Goal: Task Accomplishment & Management: Manage account settings

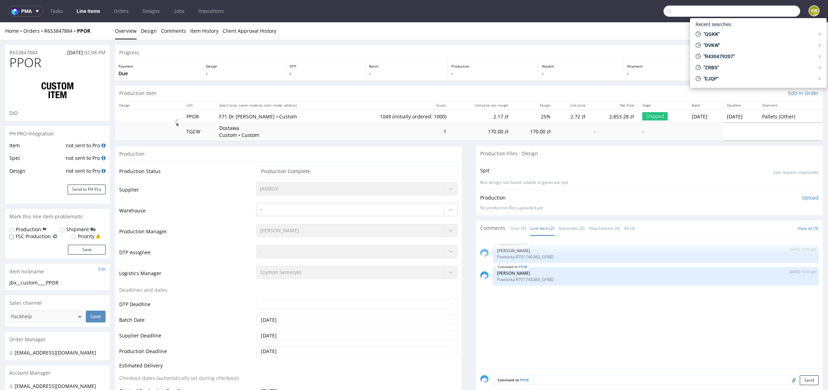
click at [758, 7] on input "text" at bounding box center [731, 11] width 137 height 11
paste input "LQVG"
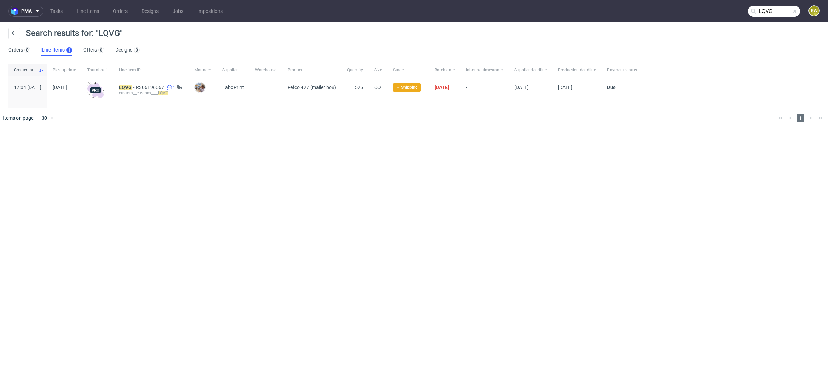
click at [781, 13] on input "LQVG" at bounding box center [774, 11] width 52 height 11
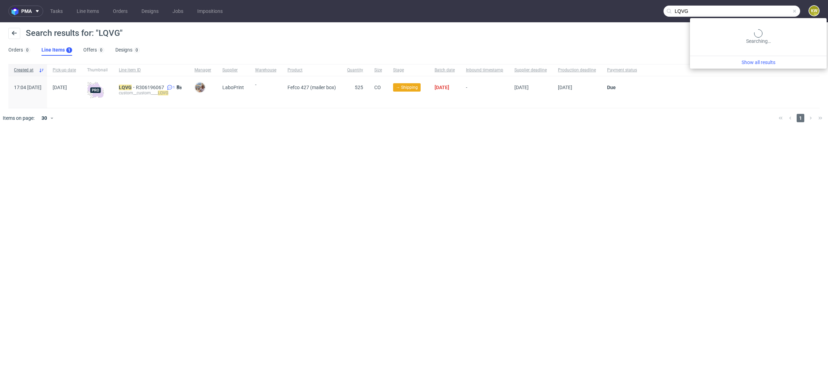
click at [781, 13] on input "LQVG" at bounding box center [731, 11] width 137 height 11
paste input "GRNO"
drag, startPoint x: 781, startPoint y: 14, endPoint x: 647, endPoint y: 5, distance: 134.1
click at [653, 5] on nav "pma Tasks Line Items Orders Designs Jobs Impositions GRNO KW" at bounding box center [414, 11] width 828 height 22
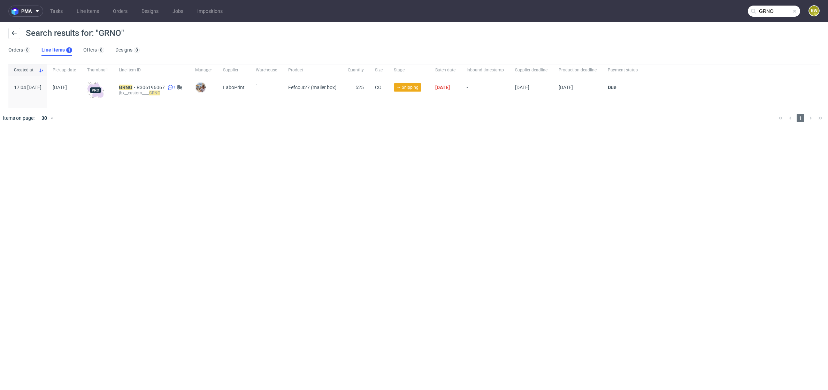
paste input "UNZZ"
type input "UNZZ"
click at [132, 86] on mark "UNZZ" at bounding box center [125, 88] width 13 height 6
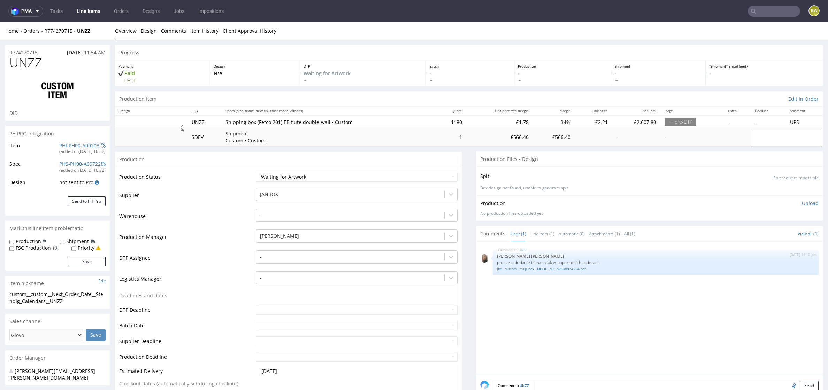
click at [228, 236] on td "Production Manager" at bounding box center [186, 239] width 135 height 21
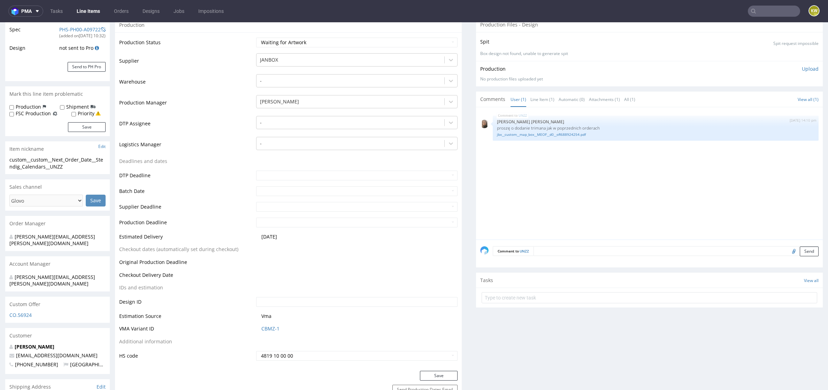
scroll to position [182, 0]
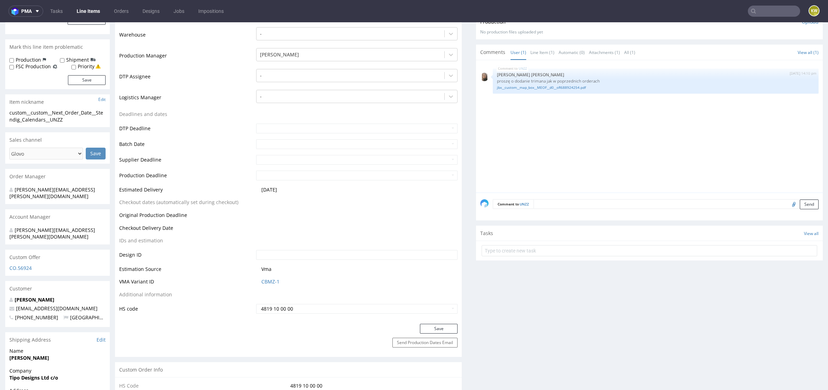
click at [788, 202] on input "file" at bounding box center [793, 204] width 10 height 9
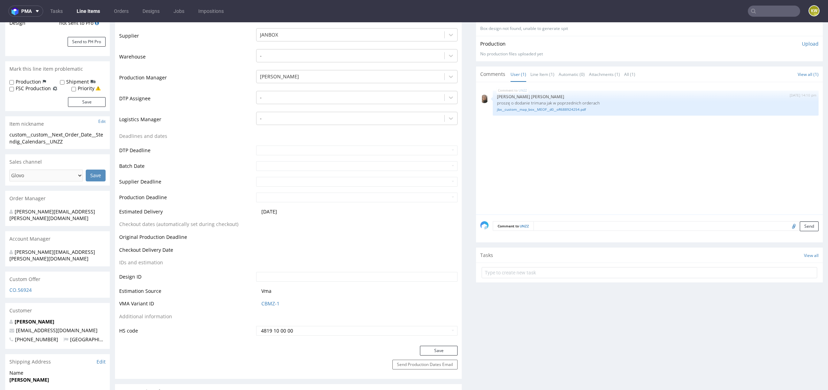
scroll to position [163, 0]
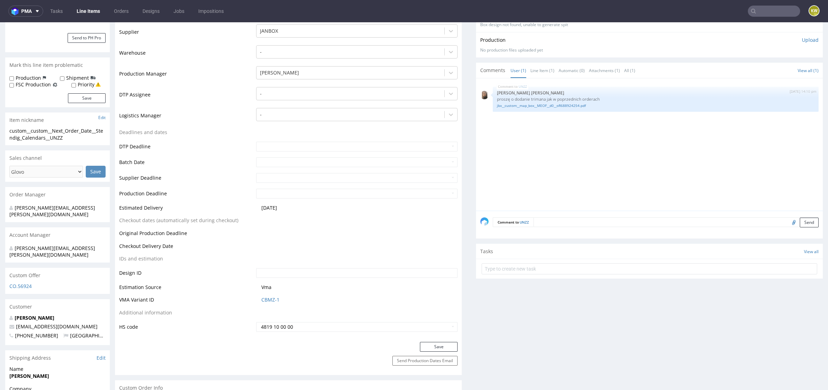
click at [788, 220] on input "file" at bounding box center [793, 222] width 10 height 9
type input "C:\fakepath\unzz-eb-130x125x1370.pdf"
click at [558, 224] on textarea at bounding box center [675, 222] width 285 height 10
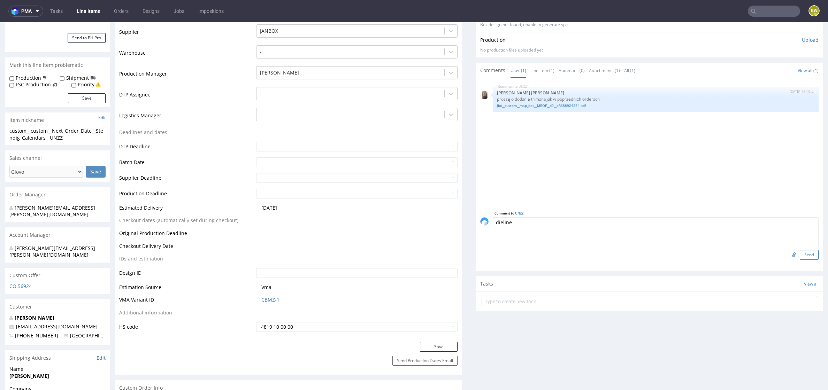
type textarea "dieline"
click at [800, 253] on button "Send" at bounding box center [809, 255] width 19 height 10
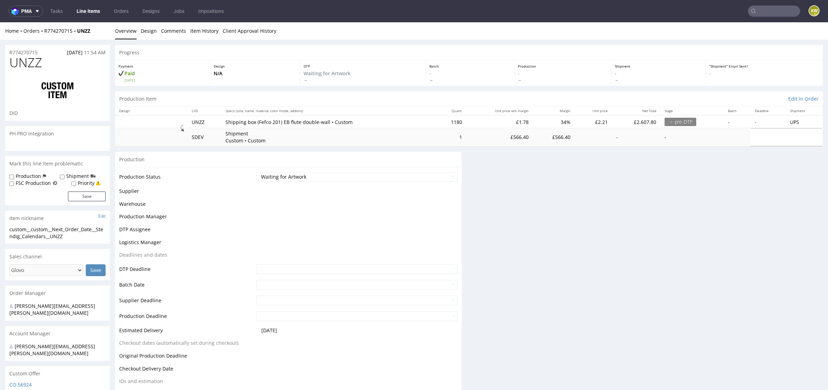
scroll to position [0, 0]
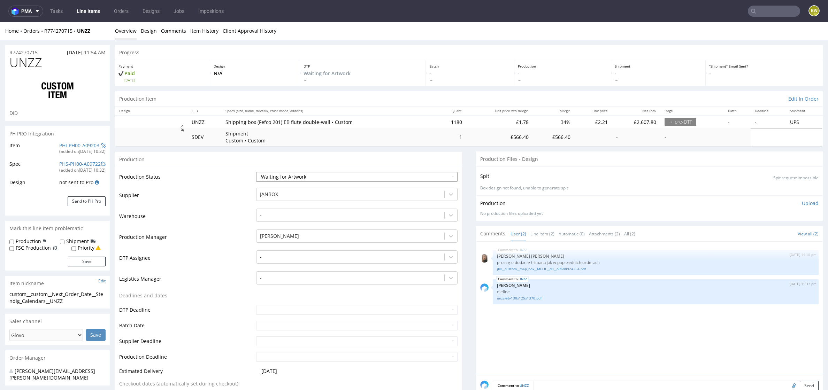
click at [288, 176] on select "Waiting for Artwork Waiting for Diecut Waiting for Mockup Waiting for DTP Waiti…" at bounding box center [356, 177] width 201 height 10
select select "dtp_waiting_for_check"
click at [256, 172] on select "Waiting for Artwork Waiting for Diecut Waiting for Mockup Waiting for DTP Waiti…" at bounding box center [356, 177] width 201 height 10
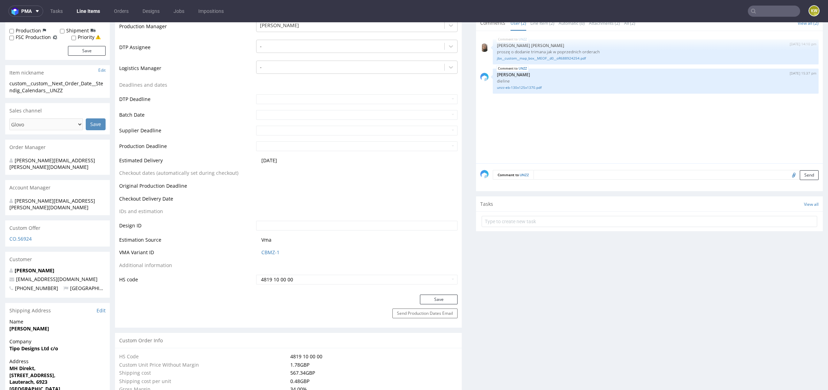
scroll to position [218, 0]
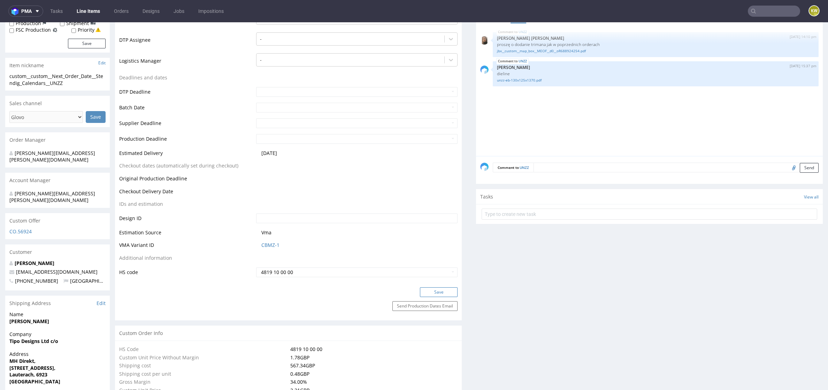
click at [432, 289] on button "Save" at bounding box center [439, 292] width 38 height 10
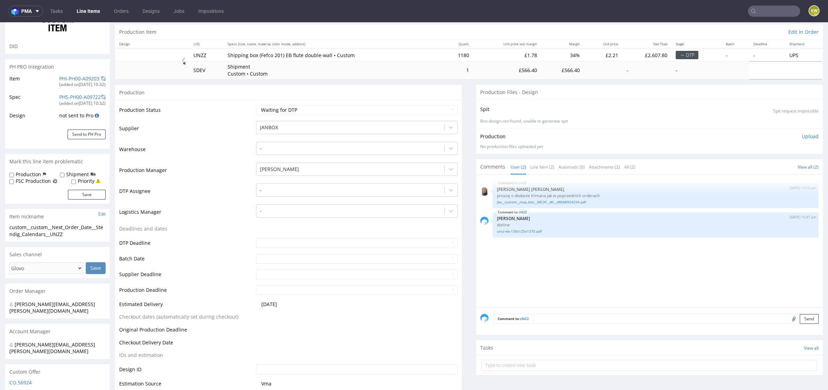
scroll to position [0, 0]
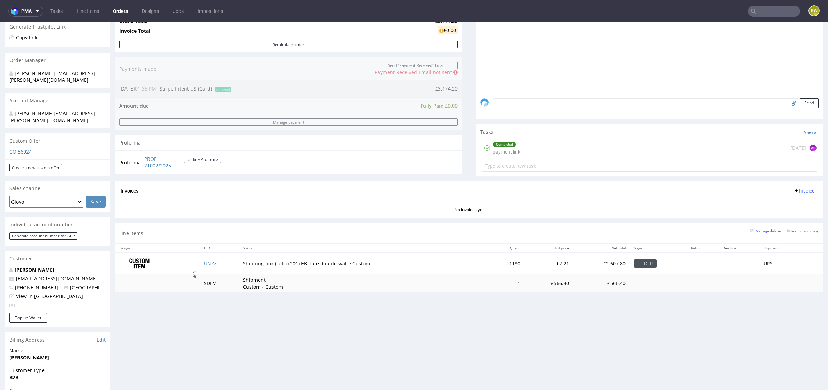
scroll to position [200, 0]
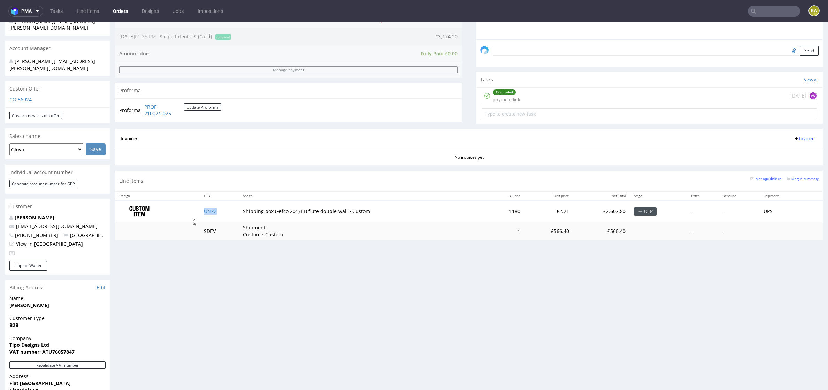
click at [223, 207] on td "UNZZ" at bounding box center [219, 211] width 39 height 22
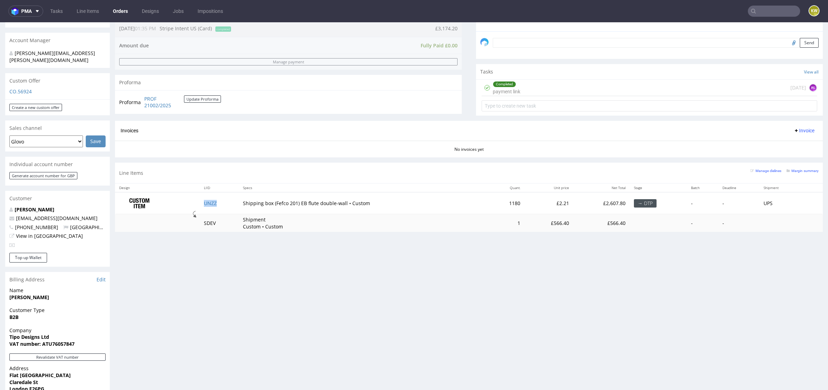
scroll to position [327, 0]
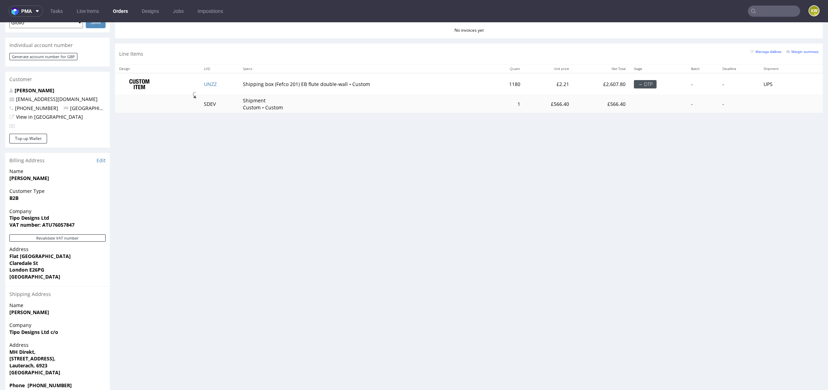
click at [223, 191] on div "Progress Payment Paid Tue 30 Sep Payment “Received” Email Not sent Line Items 1…" at bounding box center [469, 57] width 708 height 678
click at [384, 161] on div "Progress Payment Paid Tue 30 Sep Payment “Received” Email Not sent Line Items 1…" at bounding box center [469, 57] width 708 height 678
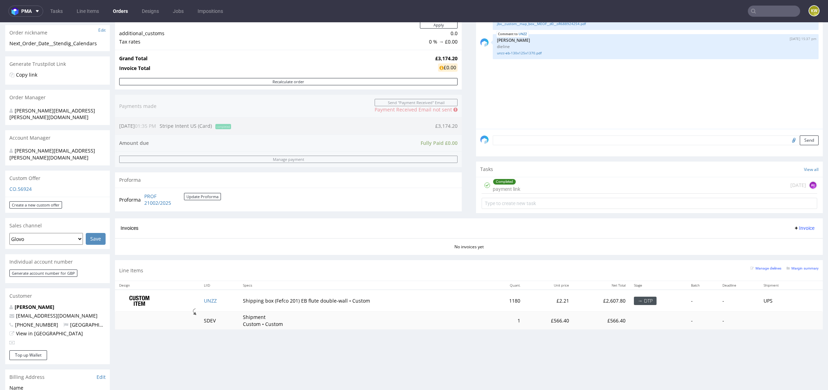
scroll to position [50, 0]
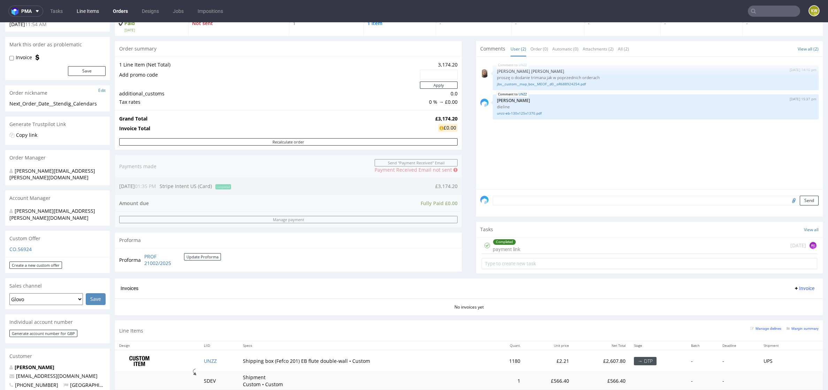
click at [96, 7] on link "Line Items" at bounding box center [87, 11] width 31 height 11
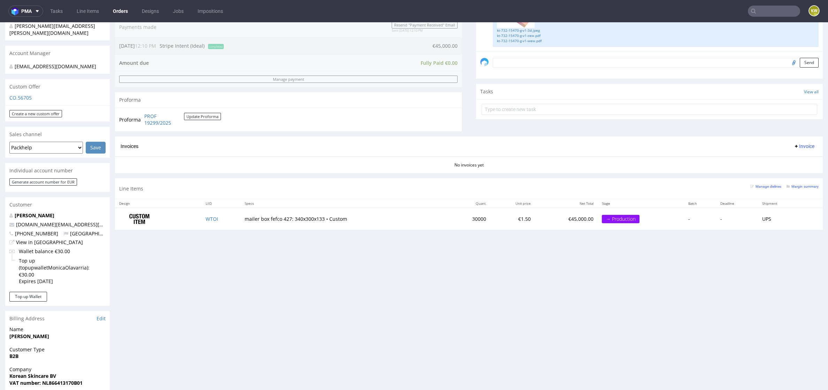
scroll to position [198, 0]
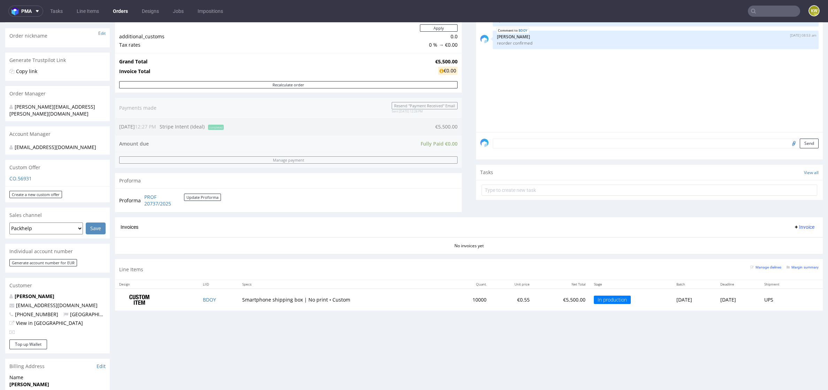
scroll to position [132, 0]
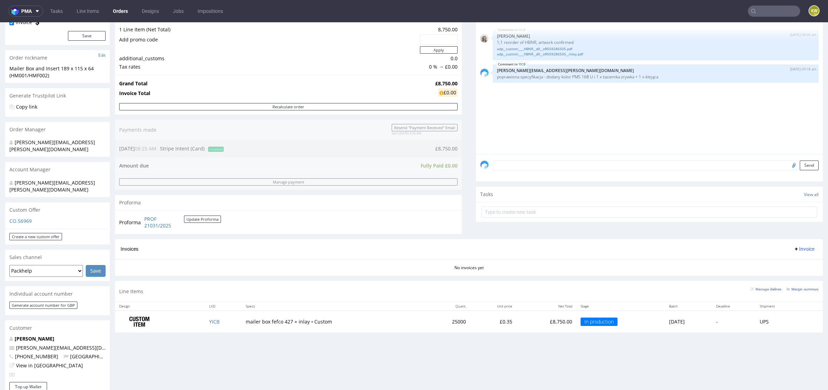
scroll to position [87, 0]
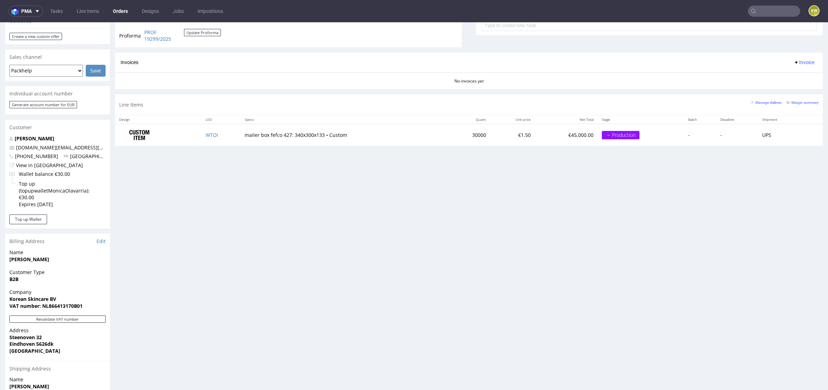
scroll to position [290, 0]
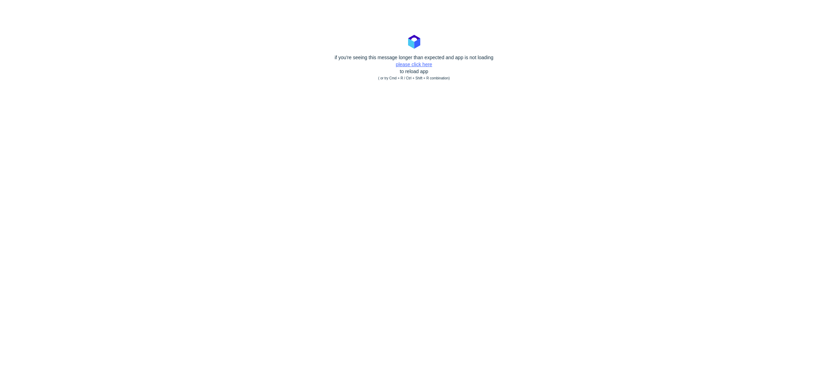
click at [413, 64] on link "please click here" at bounding box center [414, 65] width 36 height 6
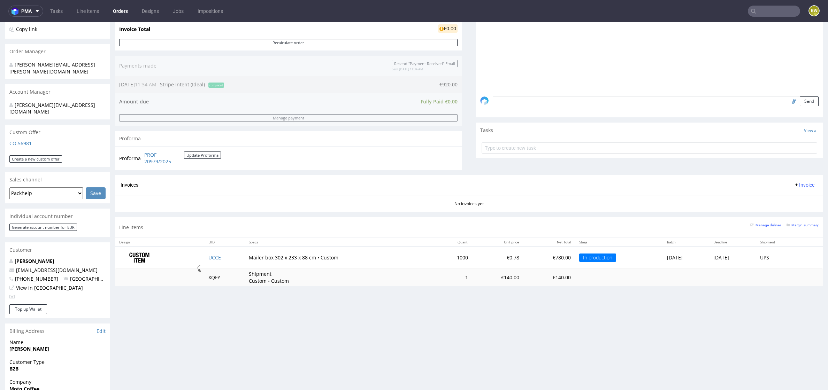
scroll to position [82, 0]
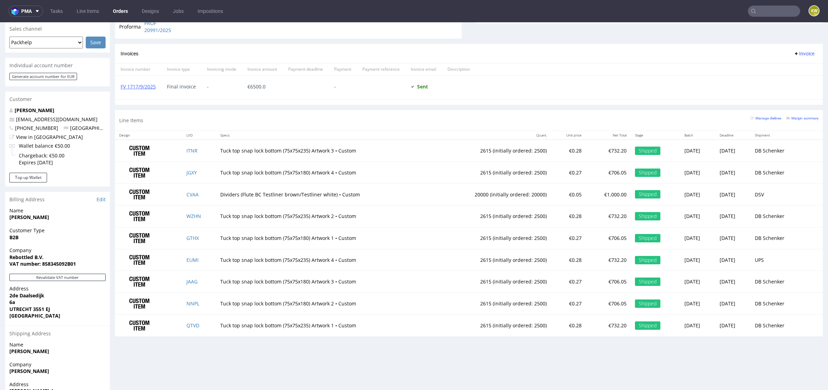
scroll to position [333, 0]
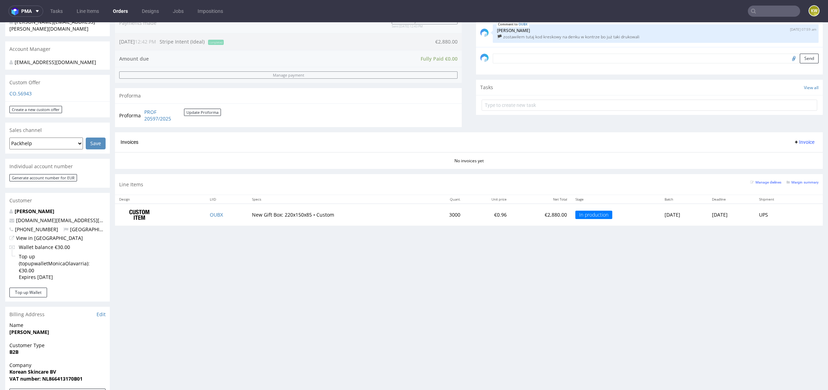
scroll to position [183, 0]
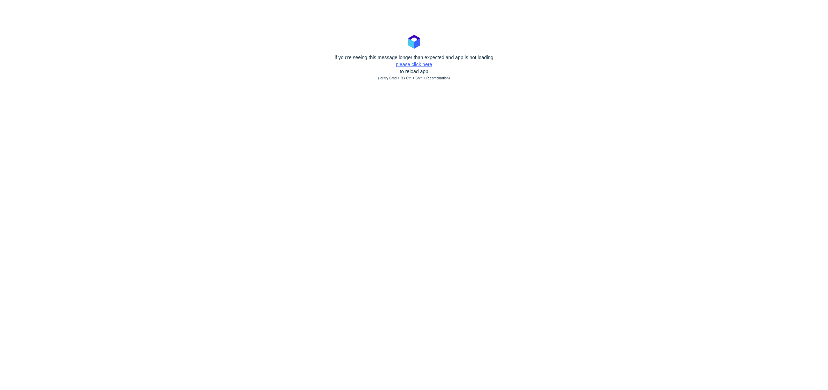
click at [409, 65] on link "please click here" at bounding box center [414, 65] width 36 height 6
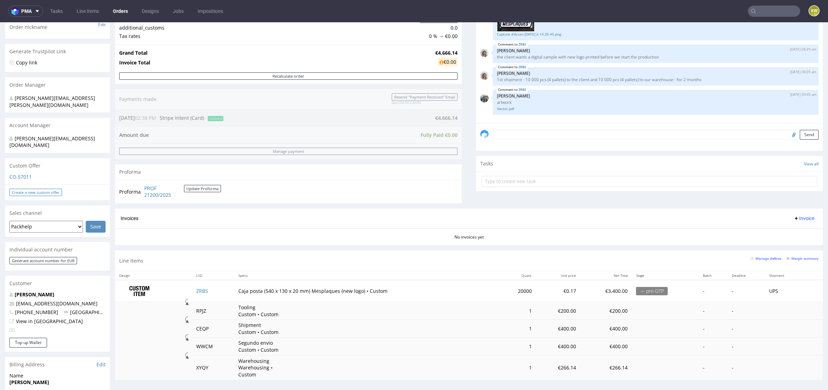
scroll to position [131, 0]
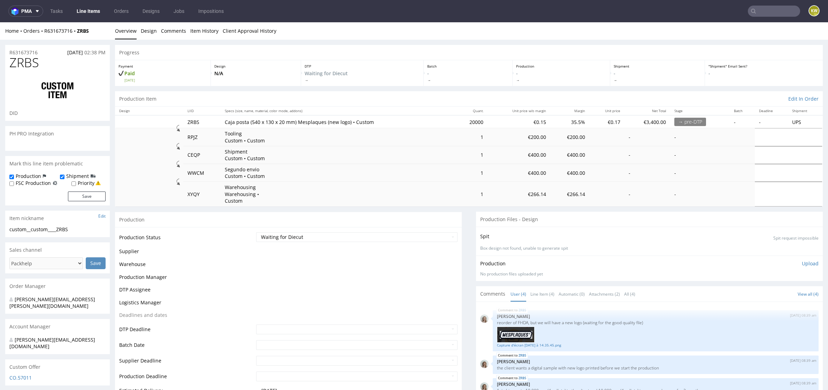
select select "in_progress"
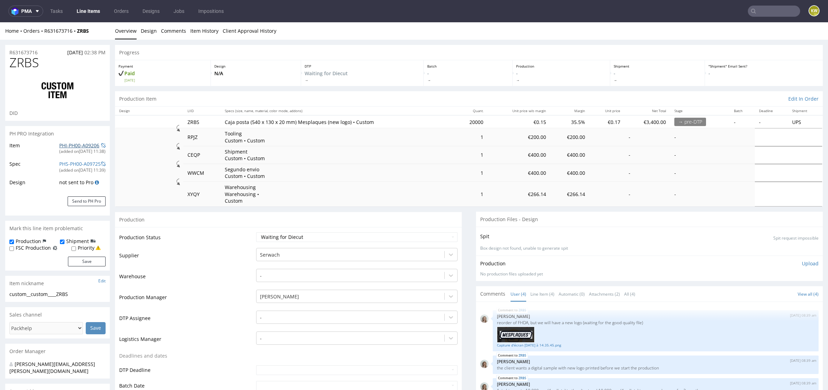
click at [81, 148] on link "PHI-PH00-A09206" at bounding box center [79, 145] width 40 height 7
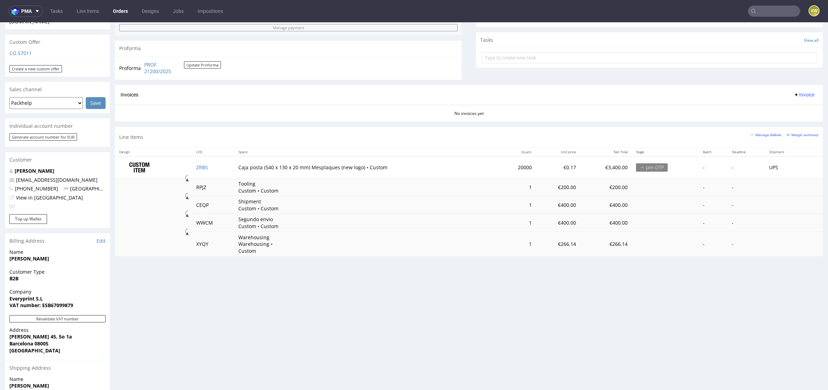
scroll to position [247, 0]
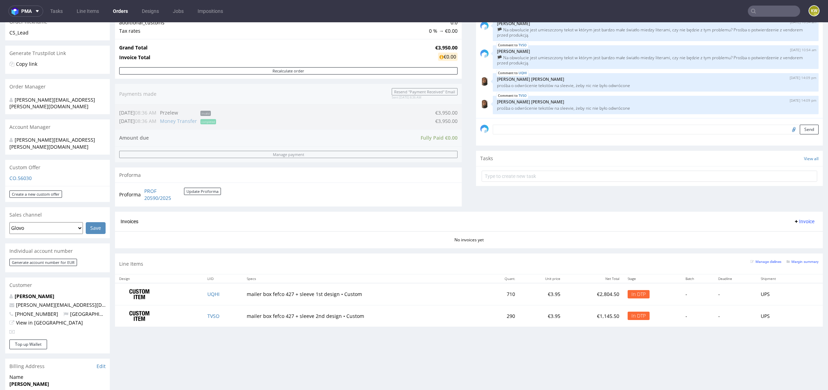
scroll to position [119, 0]
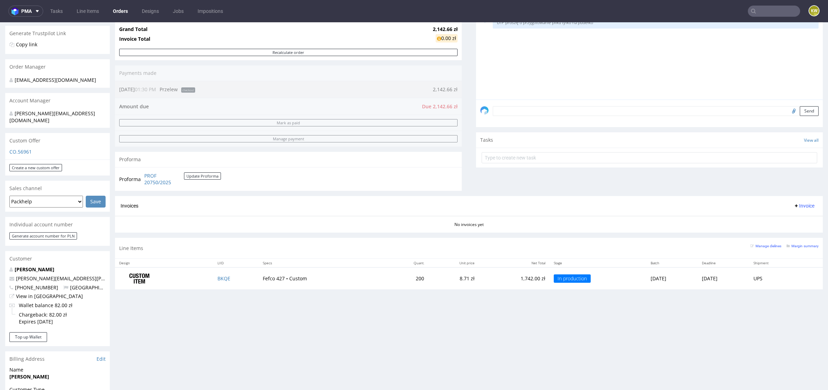
scroll to position [32, 0]
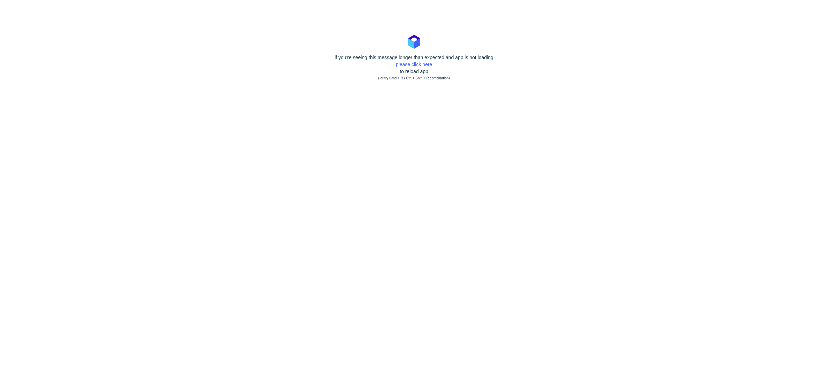
click at [420, 69] on div "if you're seeing this message longer than expected and app is not loading pleas…" at bounding box center [414, 68] width 828 height 28
click at [420, 63] on link "please click here" at bounding box center [414, 65] width 36 height 6
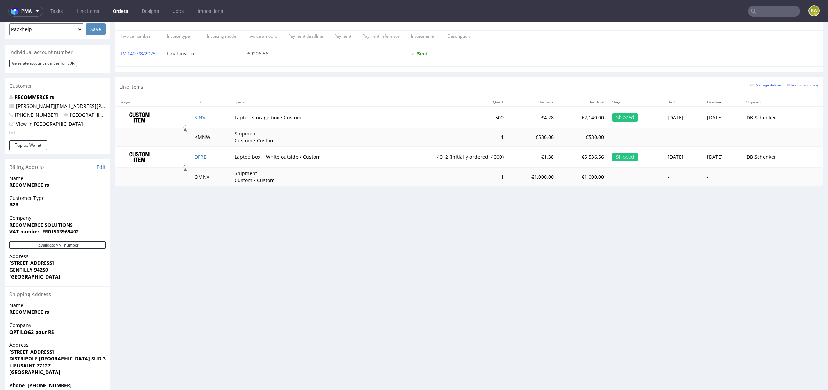
scroll to position [2, 0]
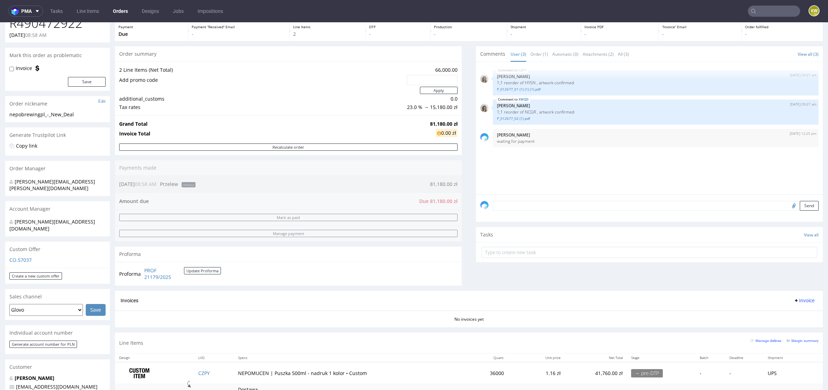
scroll to position [40, 0]
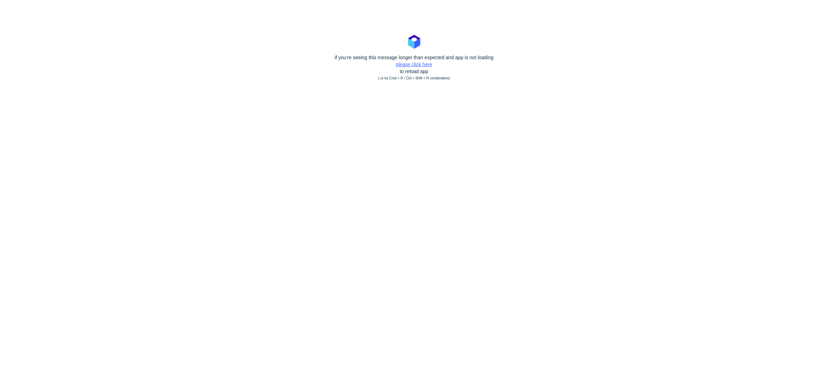
click at [420, 65] on link "please click here" at bounding box center [414, 65] width 36 height 6
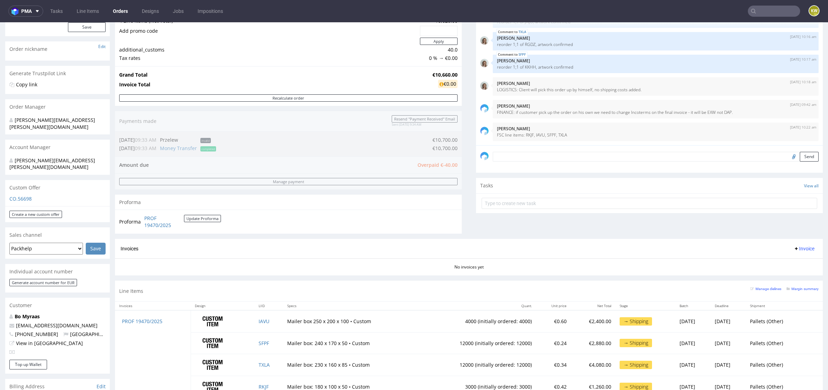
scroll to position [114, 0]
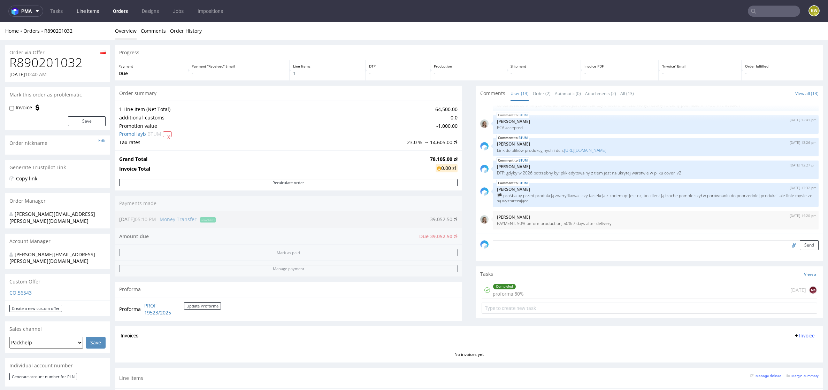
click at [94, 15] on link "Line Items" at bounding box center [87, 11] width 31 height 11
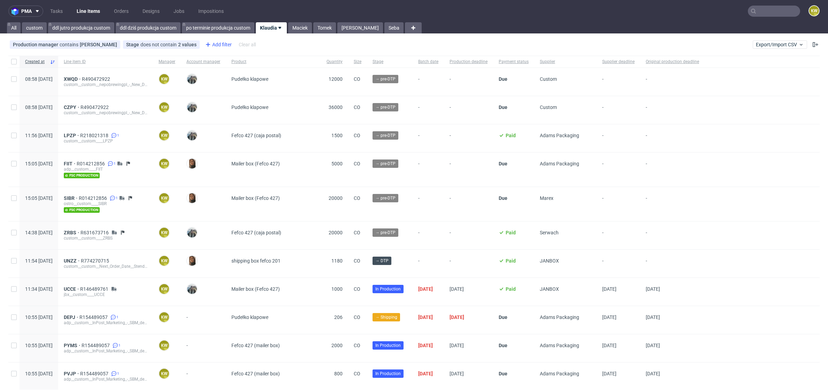
click at [226, 39] on div "Add filter" at bounding box center [217, 44] width 31 height 11
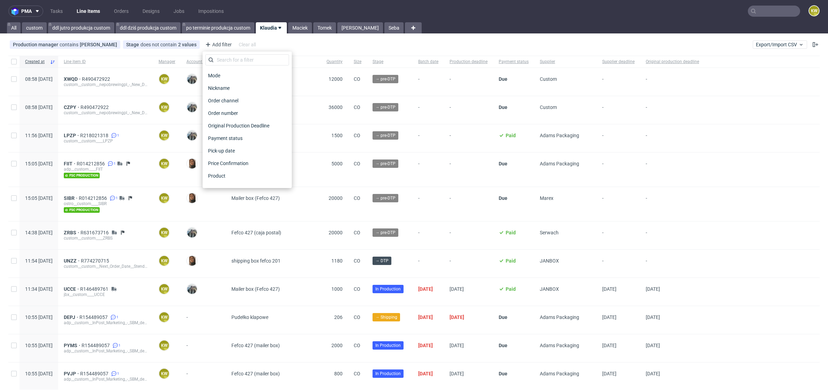
scroll to position [560, 0]
click at [240, 102] on span "Supplier deadline" at bounding box center [226, 104] width 42 height 10
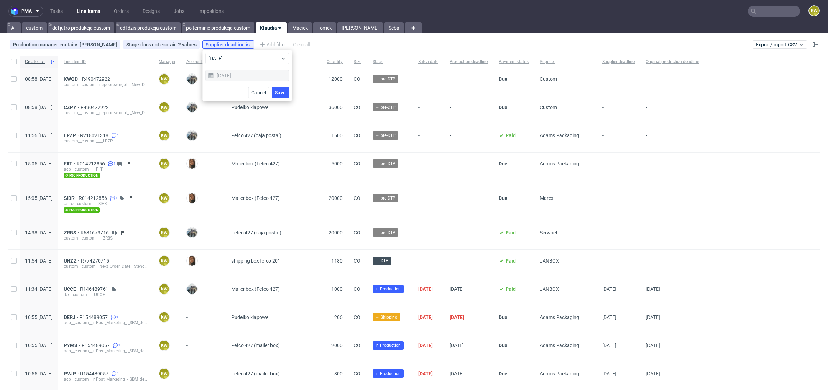
click at [275, 98] on div "Cancel Save" at bounding box center [246, 92] width 89 height 17
click at [278, 97] on button "Save" at bounding box center [280, 92] width 17 height 11
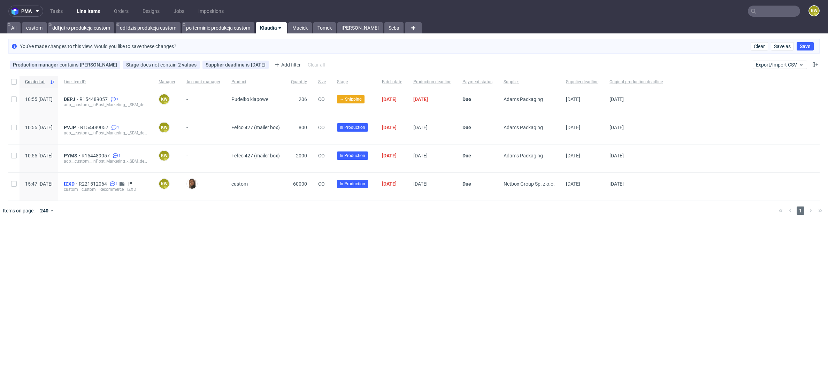
click at [79, 182] on span "IZXD" at bounding box center [71, 184] width 15 height 6
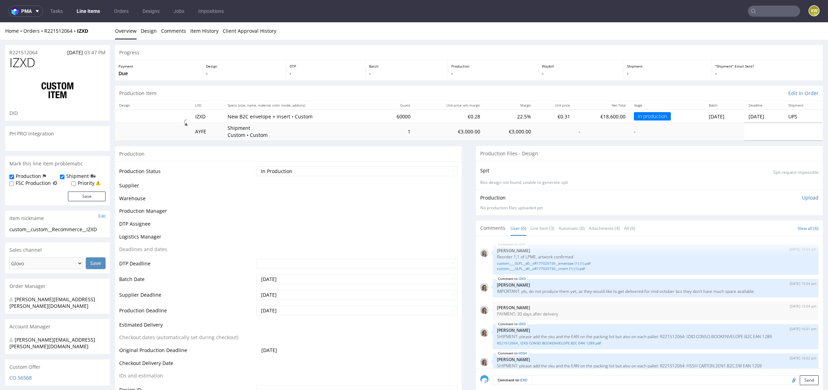
scroll to position [49, 0]
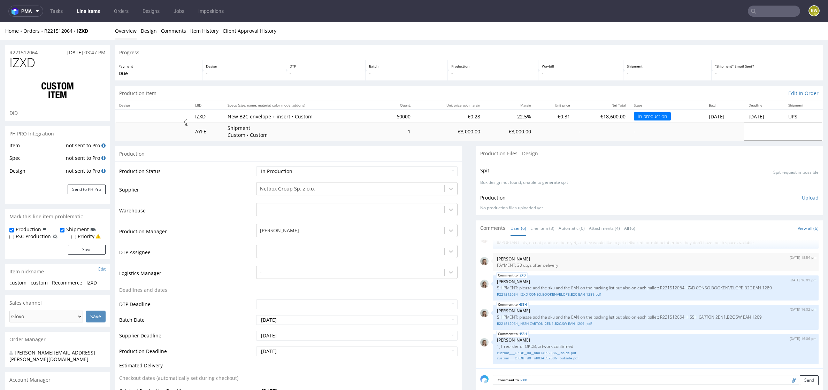
click at [29, 63] on span "IZXD" at bounding box center [22, 63] width 26 height 14
copy span "IZXD"
click at [98, 11] on link "Line Items" at bounding box center [88, 11] width 32 height 11
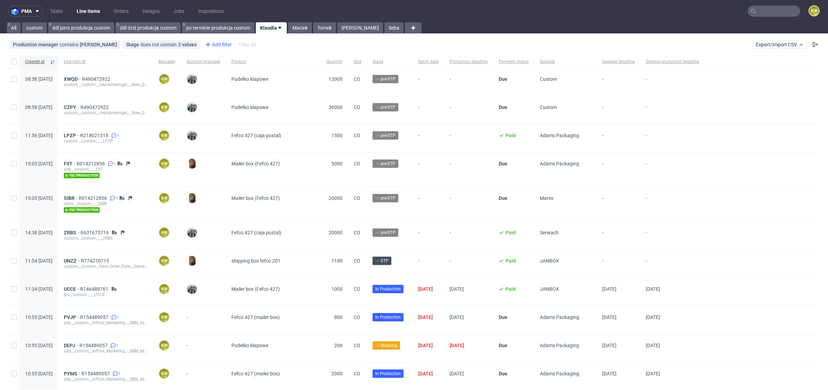
click at [230, 42] on div "Add filter" at bounding box center [217, 44] width 31 height 11
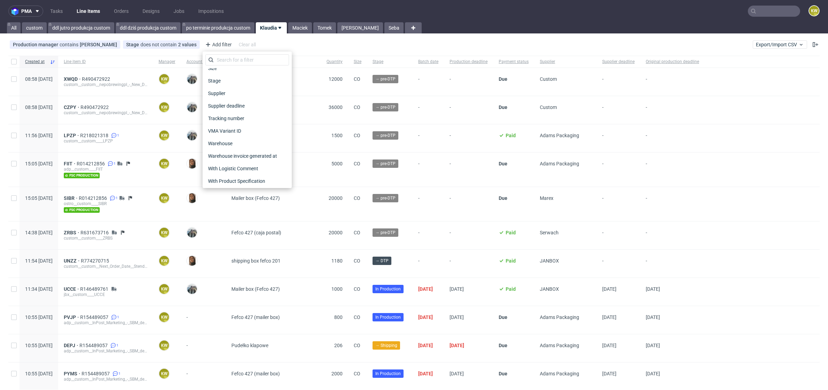
scroll to position [560, 0]
click at [224, 97] on div "Supplier" at bounding box center [247, 91] width 84 height 13
click at [224, 103] on span "Supplier deadline" at bounding box center [227, 104] width 45 height 10
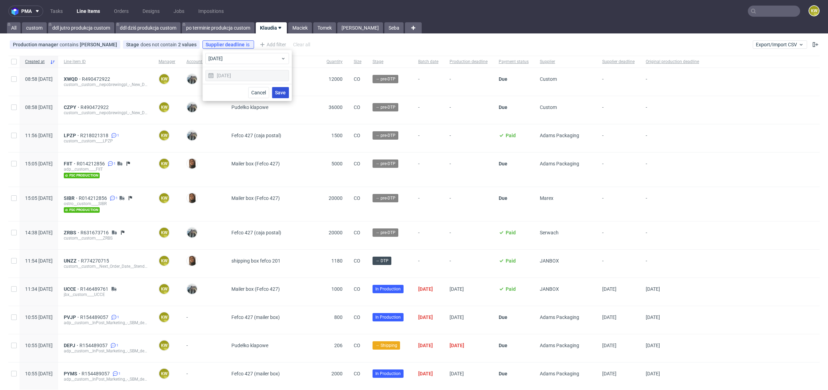
click at [277, 90] on span "Save" at bounding box center [280, 92] width 11 height 5
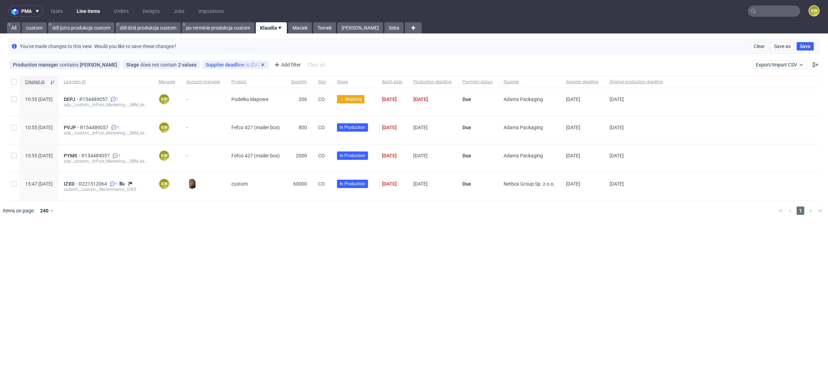
click at [246, 68] on div "Supplier deadline is today" at bounding box center [235, 65] width 66 height 8
click at [239, 64] on div "Supplier deadline is today" at bounding box center [236, 65] width 60 height 6
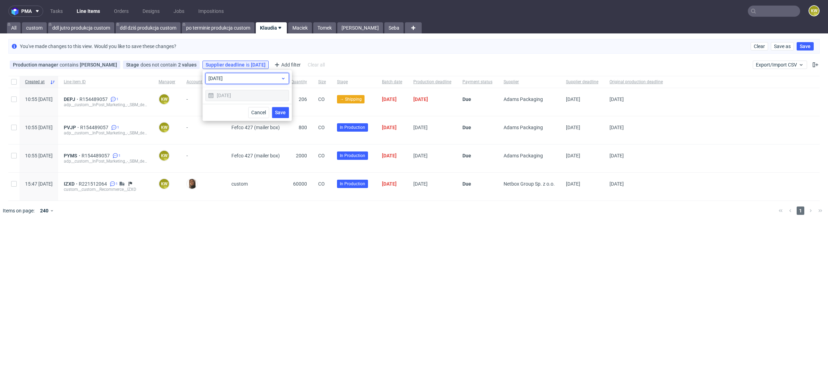
click at [230, 83] on div "today" at bounding box center [247, 78] width 84 height 11
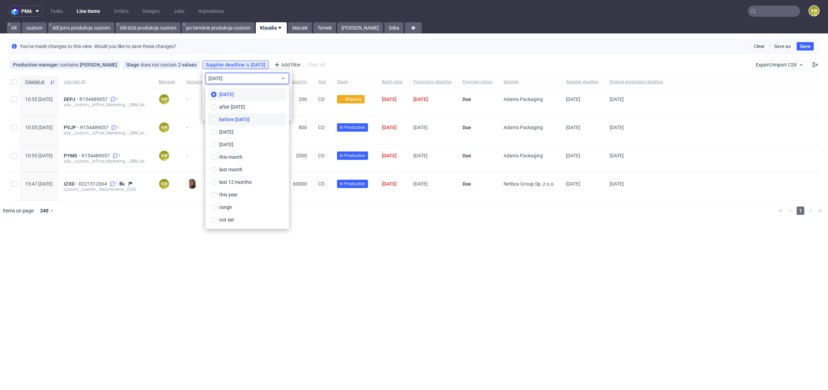
click at [229, 115] on label "before [DATE]" at bounding box center [247, 119] width 78 height 13
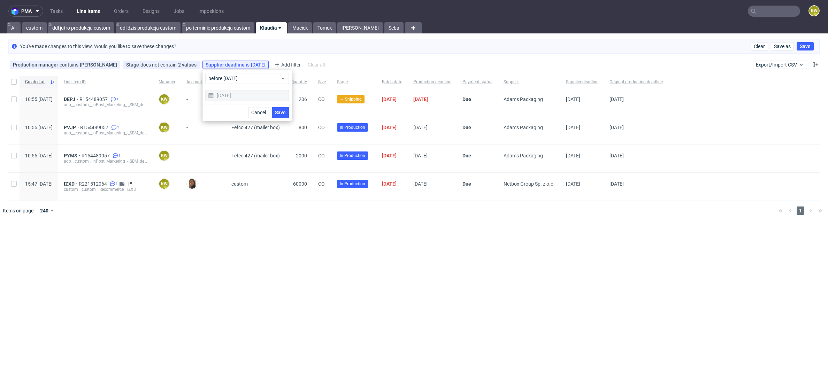
click at [276, 113] on span "Save" at bounding box center [280, 112] width 11 height 5
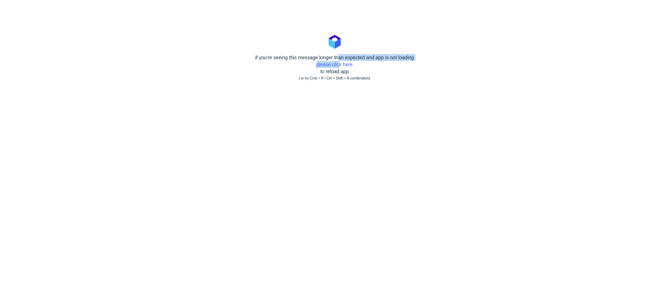
click at [339, 61] on div "if you're seeing this message longer than expected and app is not loading pleas…" at bounding box center [334, 68] width 669 height 28
click at [336, 67] on div "if you're seeing this message longer than expected and app is not loading pleas…" at bounding box center [334, 68] width 669 height 28
click at [349, 64] on link "please click here" at bounding box center [334, 65] width 36 height 6
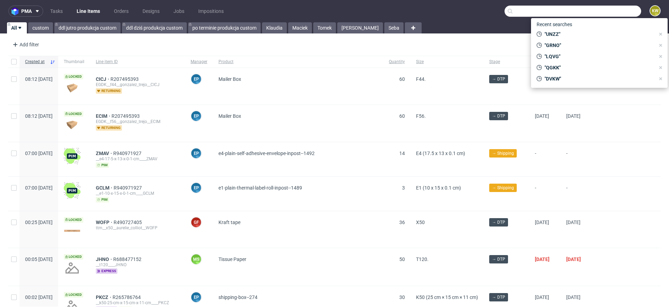
click at [598, 15] on input "text" at bounding box center [572, 11] width 137 height 11
paste input "YICB"
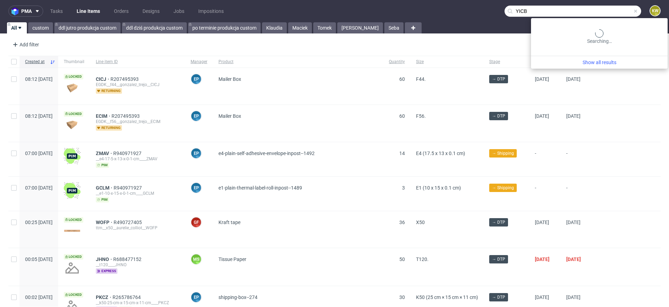
type input "YICB"
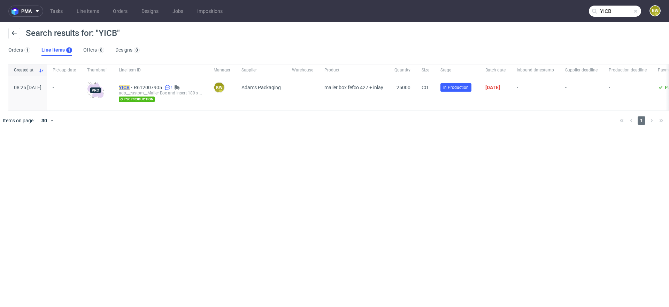
click at [130, 87] on mark "YICB" at bounding box center [124, 88] width 11 height 6
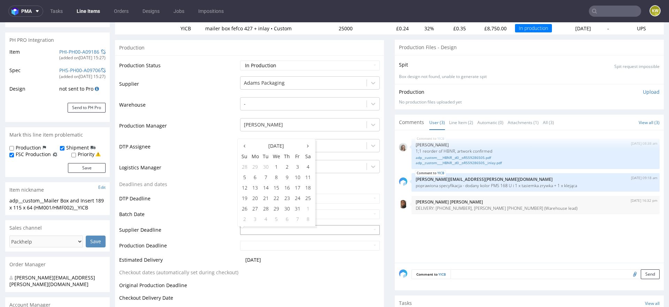
click at [251, 231] on input "text" at bounding box center [310, 230] width 140 height 10
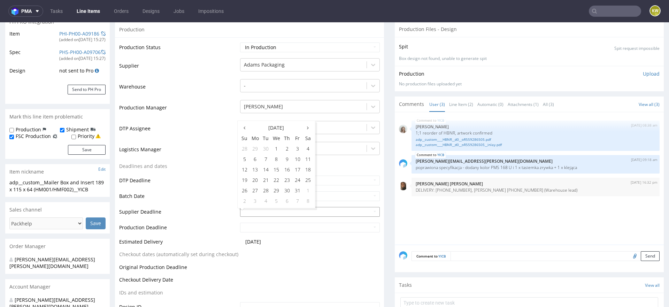
scroll to position [114, 0]
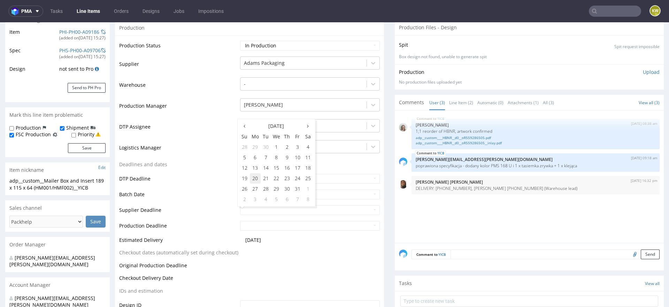
click at [256, 178] on td "20" at bounding box center [255, 178] width 11 height 10
type input "2025-10-20"
click at [245, 228] on input "text" at bounding box center [310, 226] width 140 height 10
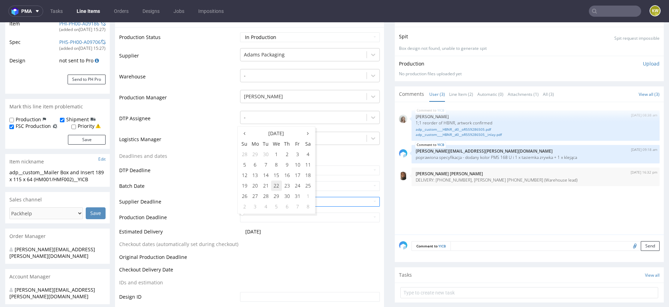
click at [278, 186] on td "22" at bounding box center [276, 185] width 11 height 10
type input "2025-10-22"
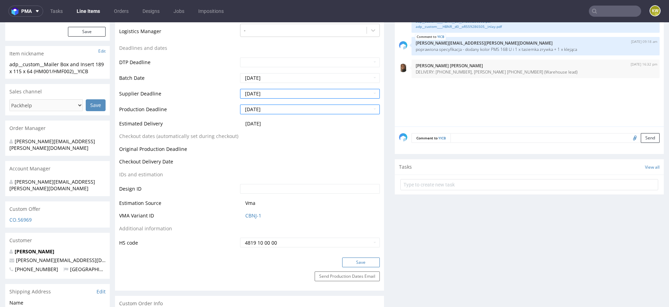
click at [360, 261] on button "Save" at bounding box center [361, 262] width 38 height 10
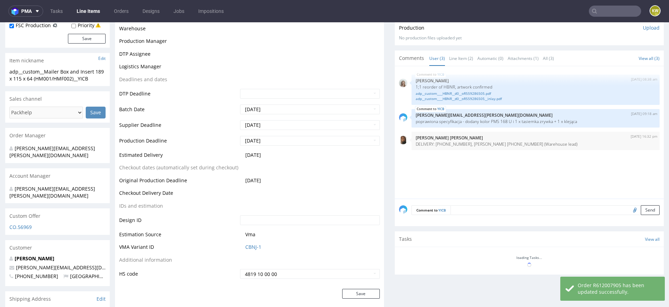
scroll to position [223, 0]
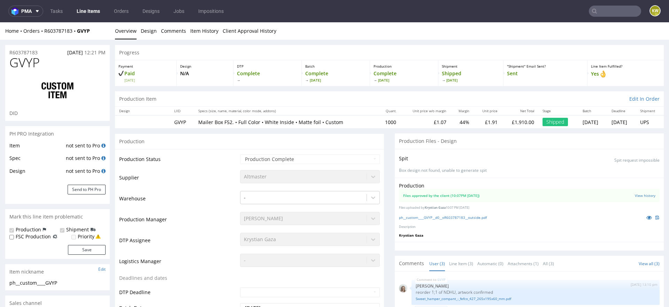
click at [206, 190] on td "Warehouse" at bounding box center [178, 200] width 119 height 21
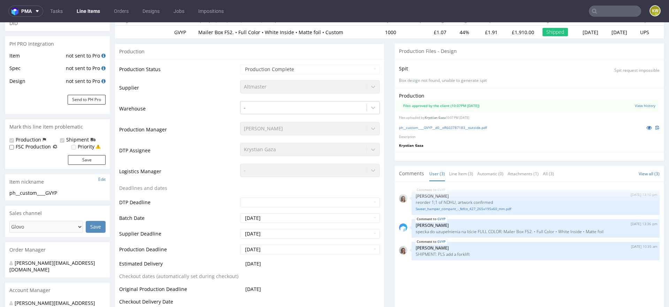
scroll to position [91, 0]
click at [598, 13] on input "text" at bounding box center [615, 11] width 52 height 11
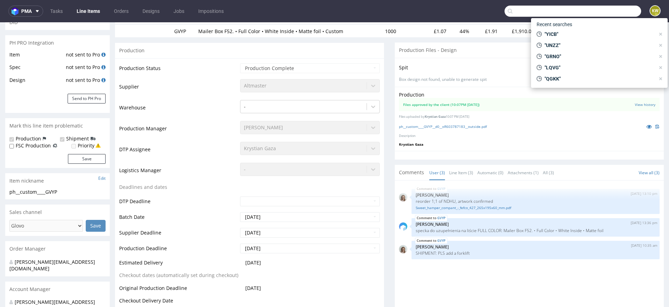
paste input "JIMW"
type input "JIMW"
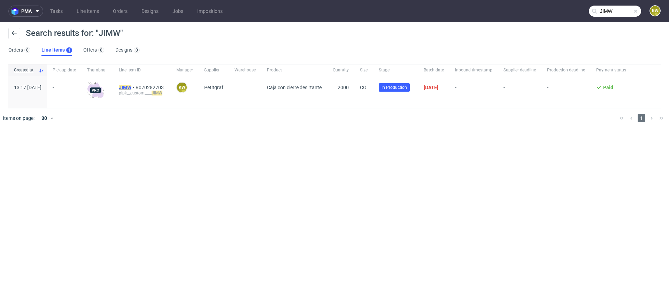
click at [131, 89] on mark "JIMW" at bounding box center [125, 88] width 13 height 6
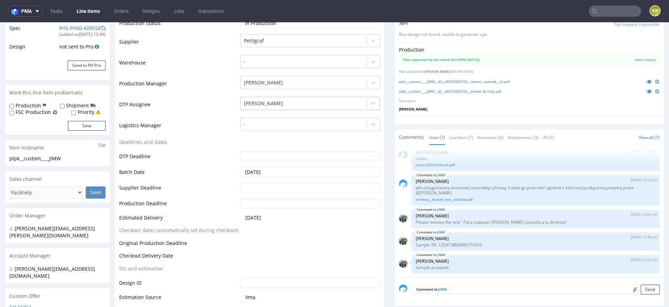
scroll to position [141, 0]
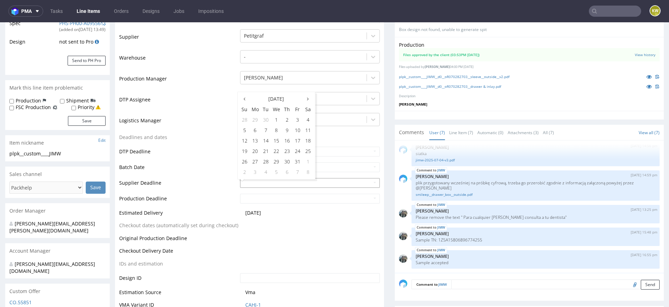
click at [279, 180] on input "text" at bounding box center [310, 183] width 140 height 10
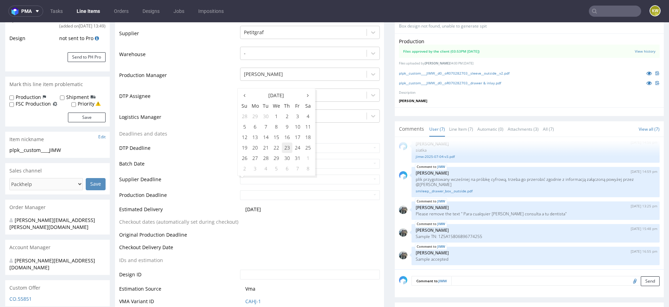
click at [287, 149] on td "23" at bounding box center [287, 147] width 10 height 10
type input "[DATE]"
click at [272, 194] on input "text" at bounding box center [310, 195] width 140 height 10
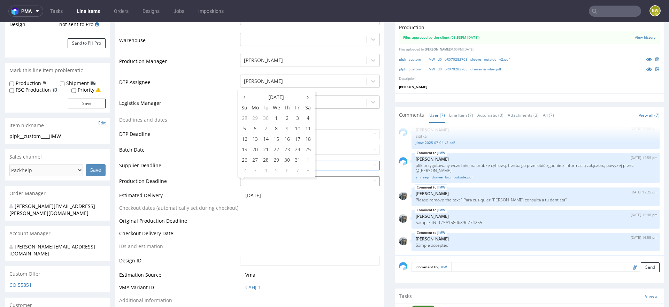
scroll to position [160, 0]
click at [256, 160] on td "27" at bounding box center [255, 158] width 11 height 10
type input "2025-10-27"
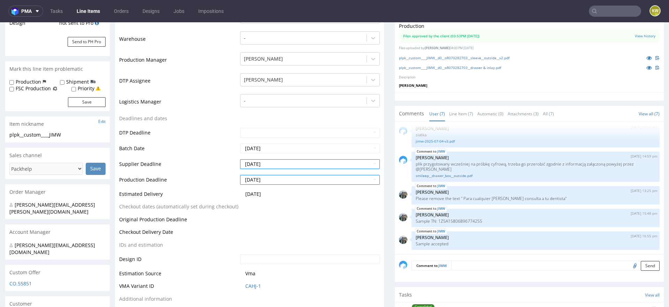
scroll to position [237, 0]
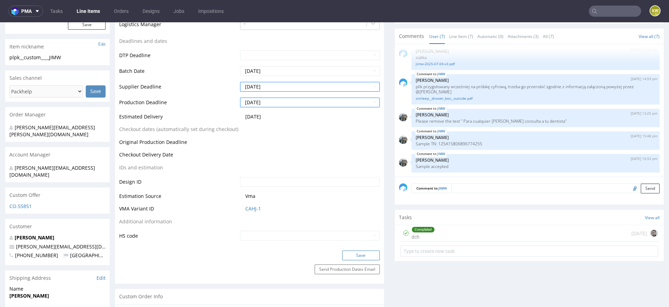
click at [350, 253] on button "Save" at bounding box center [361, 256] width 38 height 10
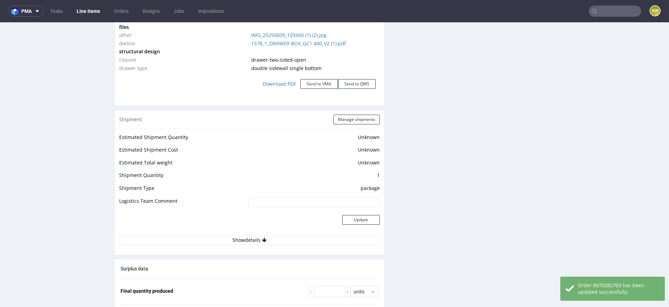
scroll to position [0, 0]
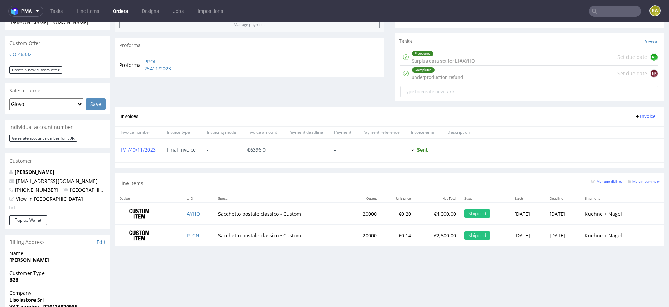
scroll to position [239, 0]
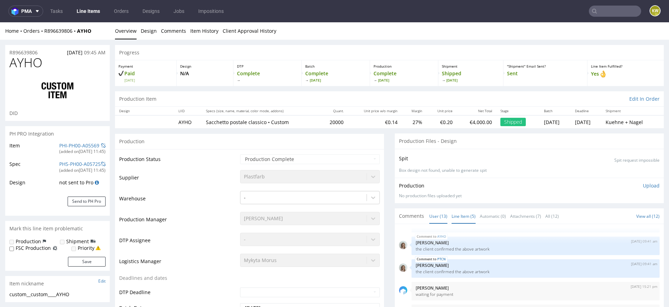
click at [452, 214] on link "Line Item (5)" at bounding box center [464, 216] width 24 height 15
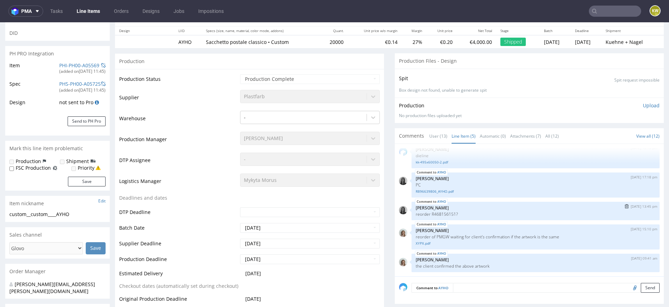
scroll to position [85, 0]
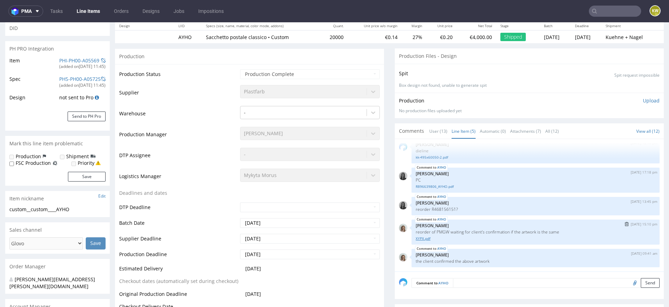
click at [419, 237] on link "XYPX.pdf" at bounding box center [536, 238] width 240 height 5
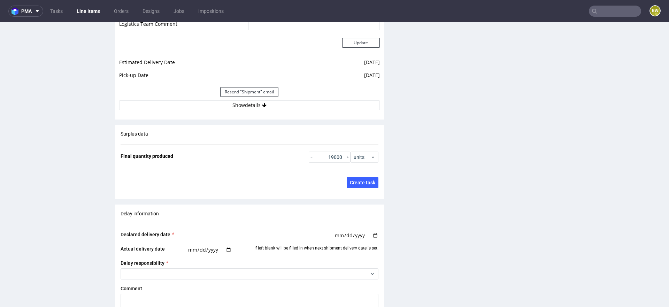
scroll to position [1180, 0]
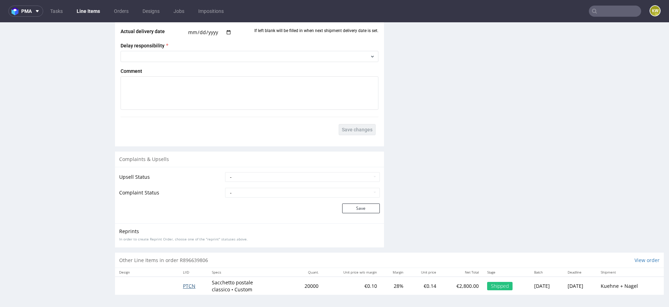
click at [189, 283] on span "PTCN" at bounding box center [189, 286] width 13 height 7
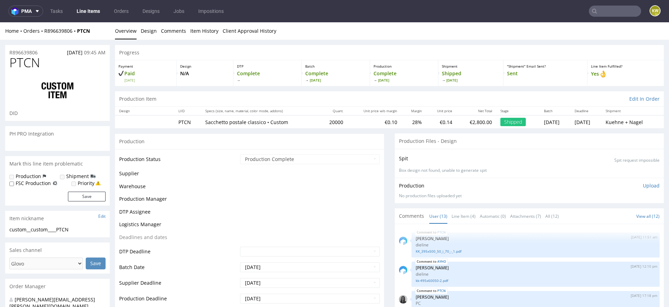
scroll to position [217, 0]
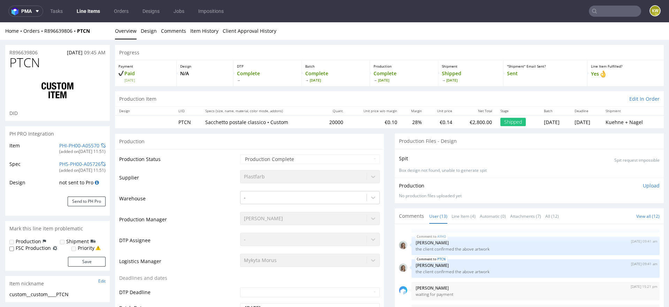
click at [302, 216] on div "[PERSON_NAME]" at bounding box center [310, 217] width 140 height 10
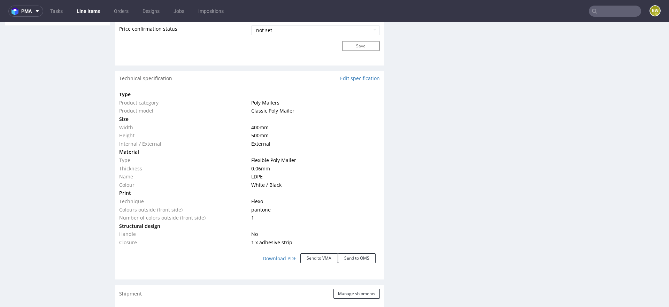
scroll to position [612, 0]
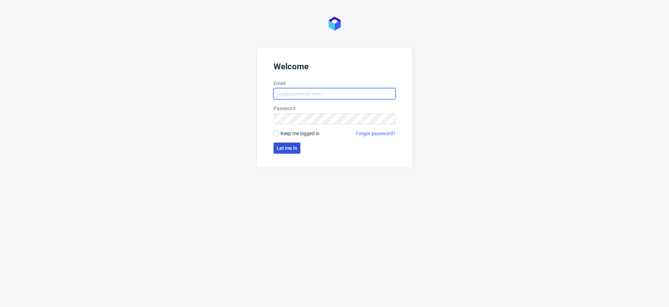
type input "[EMAIL_ADDRESS][DOMAIN_NAME]"
click at [279, 148] on span "Let me in" at bounding box center [287, 148] width 21 height 5
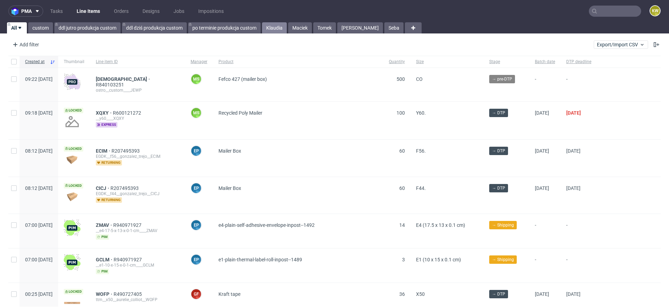
click at [276, 29] on link "Klaudia" at bounding box center [274, 27] width 25 height 11
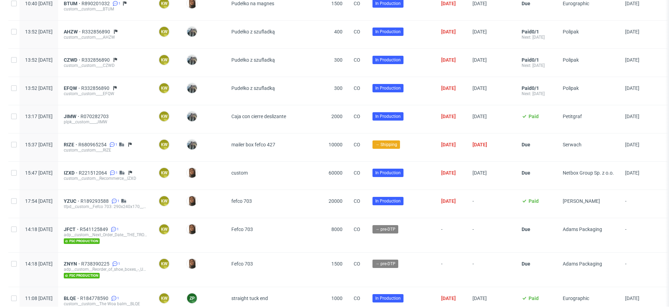
scroll to position [806, 0]
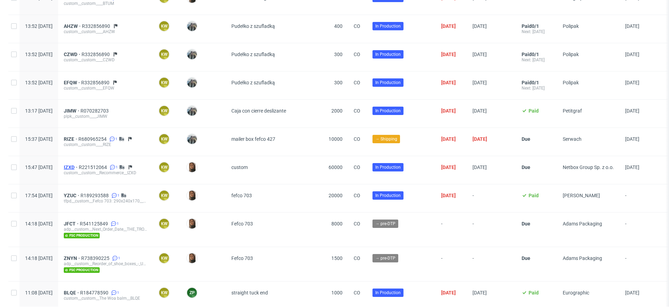
click at [79, 164] on span "IZXD" at bounding box center [71, 167] width 15 height 6
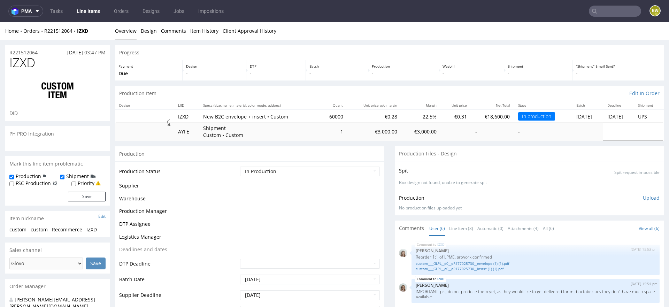
scroll to position [64, 0]
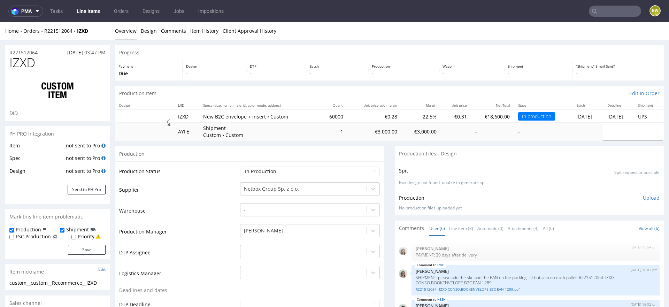
click at [23, 65] on span "IZXD" at bounding box center [22, 63] width 26 height 14
copy span "IZXD"
click at [94, 6] on link "Line Items" at bounding box center [88, 11] width 32 height 11
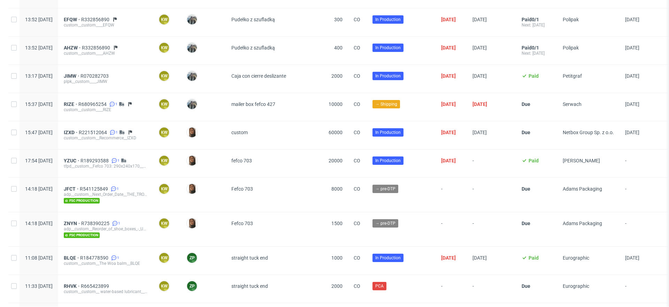
scroll to position [858, 0]
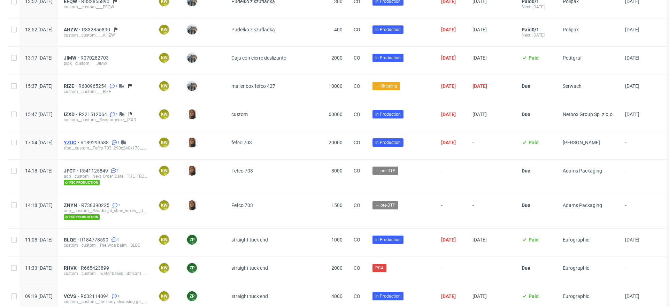
click at [80, 140] on span "YZUC" at bounding box center [72, 143] width 17 height 6
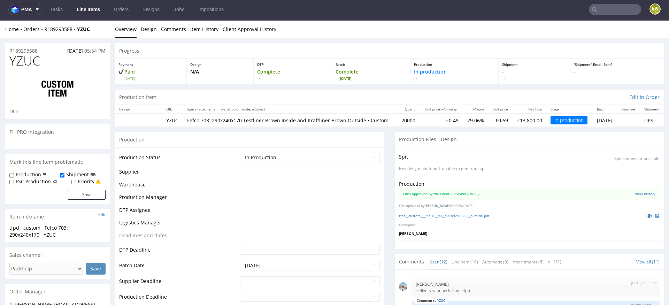
scroll to position [302, 0]
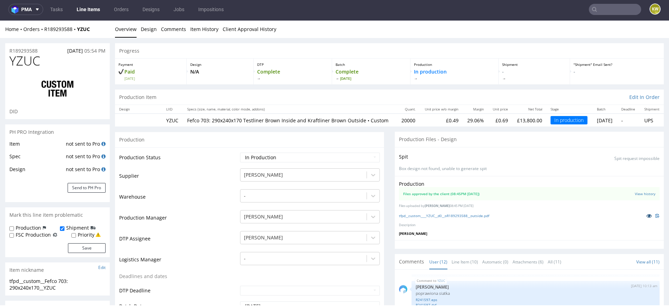
click at [646, 218] on icon at bounding box center [649, 215] width 6 height 5
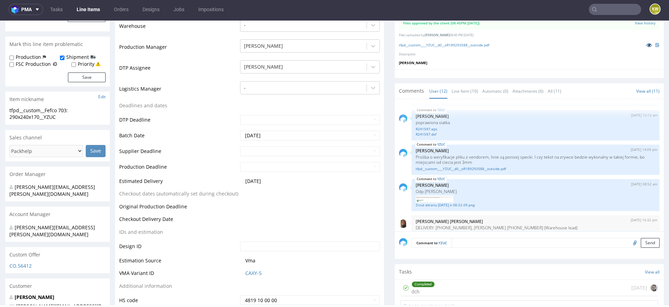
scroll to position [167, 0]
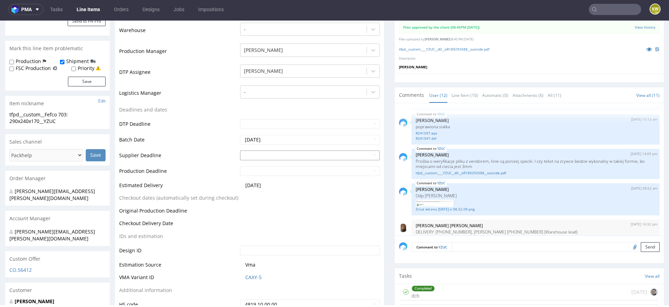
click at [255, 160] on input "text" at bounding box center [310, 156] width 140 height 10
click at [266, 131] on td "21" at bounding box center [266, 129] width 10 height 10
type input "[DATE]"
click at [270, 160] on input "[DATE]" at bounding box center [310, 156] width 140 height 10
click at [244, 75] on icon at bounding box center [245, 77] width 2 height 5
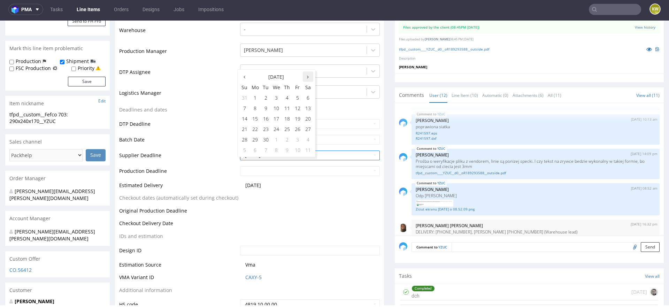
click at [306, 78] on th at bounding box center [308, 76] width 10 height 10
click at [265, 129] on td "21" at bounding box center [266, 129] width 10 height 10
click at [271, 176] on input "text" at bounding box center [310, 171] width 140 height 10
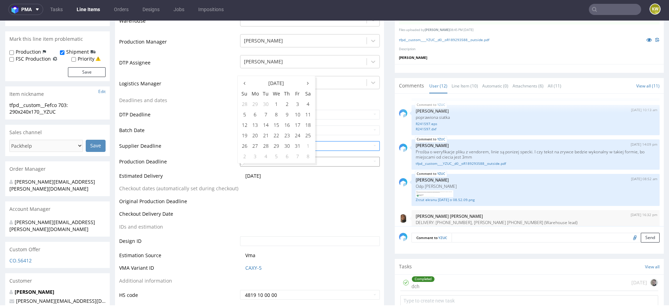
scroll to position [177, 0]
click at [283, 133] on td "23" at bounding box center [287, 134] width 10 height 10
type input "2025-10-23"
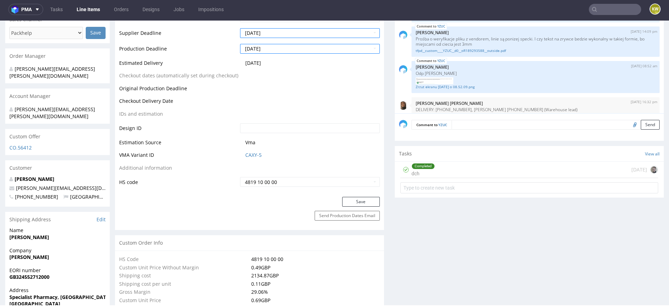
scroll to position [289, 0]
click at [355, 206] on button "Save" at bounding box center [361, 202] width 38 height 10
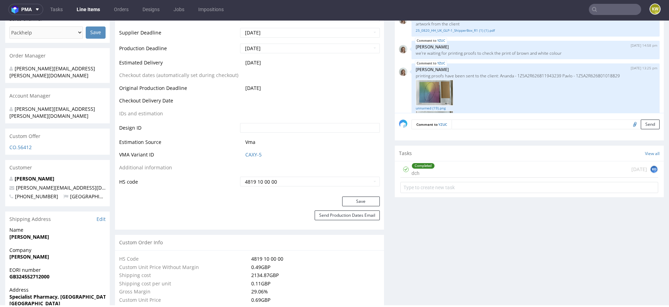
scroll to position [309, 0]
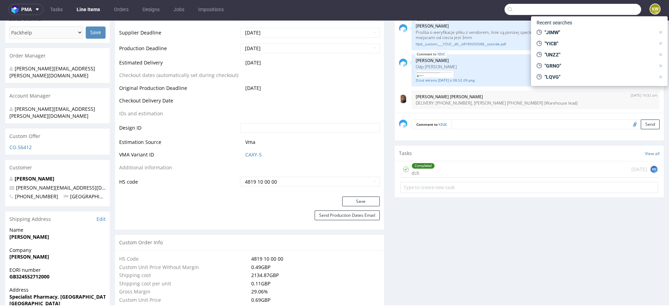
click at [593, 9] on input "text" at bounding box center [572, 9] width 137 height 11
paste input "ZRBS"
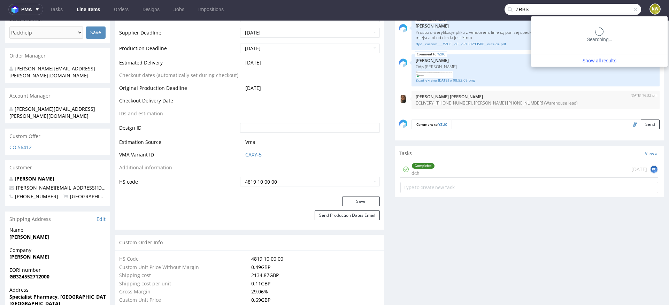
type input "ZRBS"
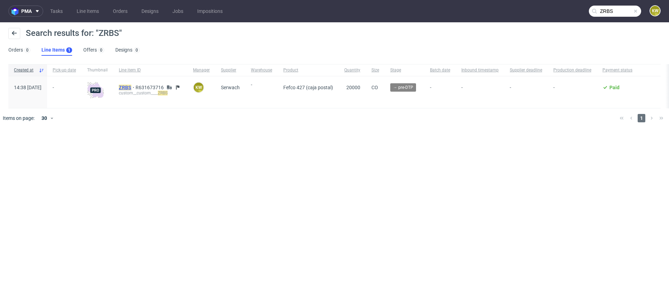
click at [131, 85] on mark "ZRBS" at bounding box center [125, 88] width 13 height 6
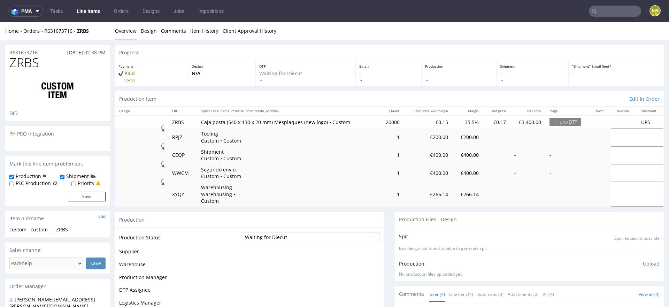
select select "in_progress"
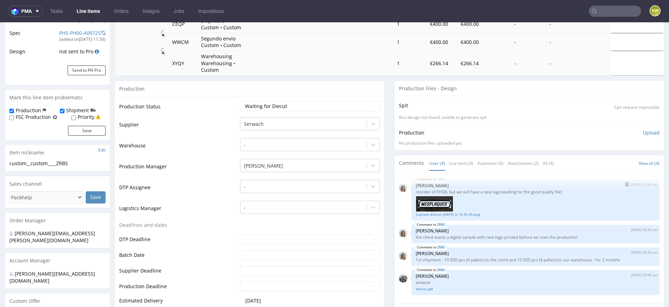
scroll to position [132, 0]
click at [463, 155] on link "Line Item (4)" at bounding box center [461, 162] width 24 height 15
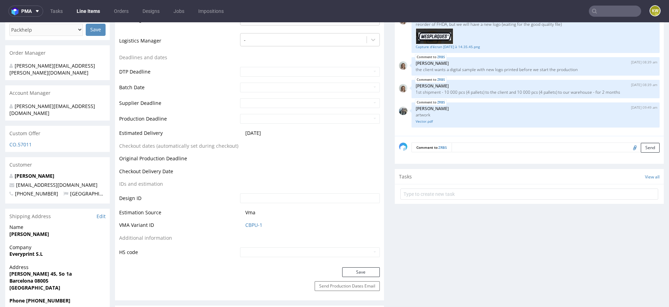
scroll to position [294, 0]
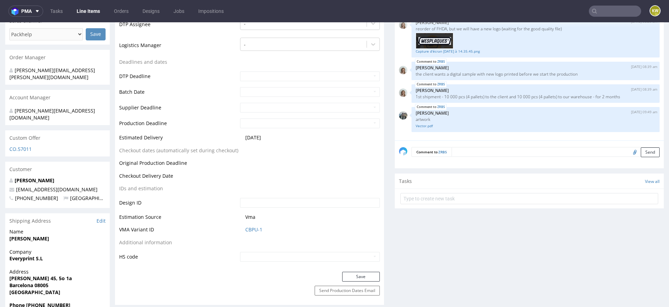
click at [629, 147] on input "file" at bounding box center [634, 151] width 10 height 9
type input "C:\fakepath\a44456-zrbs-540x130x20xe.pdf"
click at [466, 151] on div "Comment to ZRBS Send" at bounding box center [529, 154] width 269 height 28
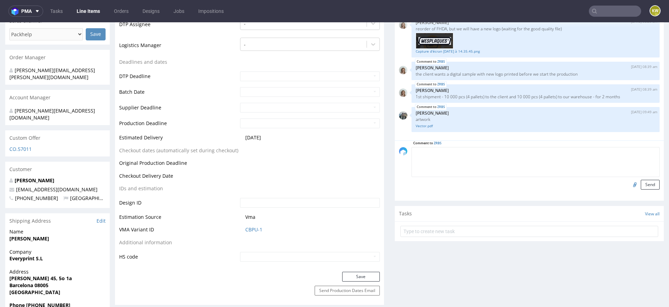
click at [463, 147] on textarea at bounding box center [535, 162] width 248 height 30
type textarea "dieline"
click at [654, 180] on div "Comment to ZRBS dieline Send" at bounding box center [529, 170] width 269 height 60
click at [646, 180] on button "Send" at bounding box center [650, 185] width 19 height 10
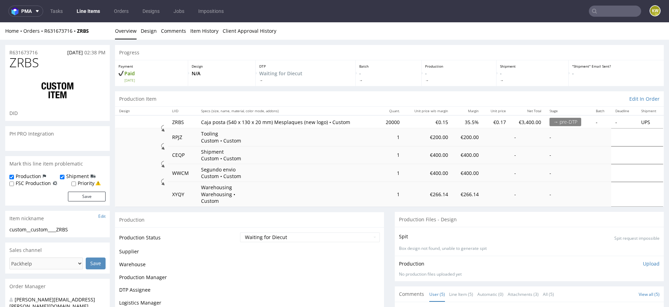
scroll to position [25, 0]
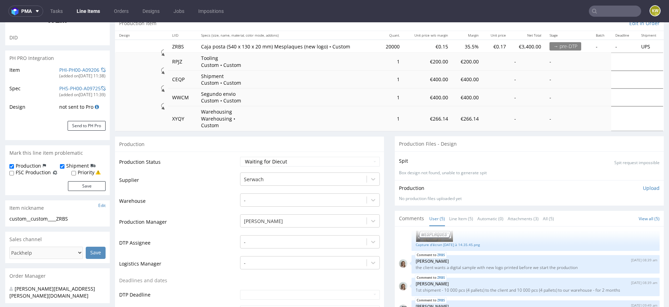
select select "in_progress"
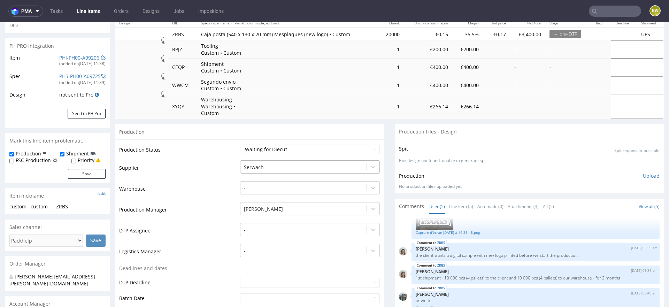
scroll to position [98, 0]
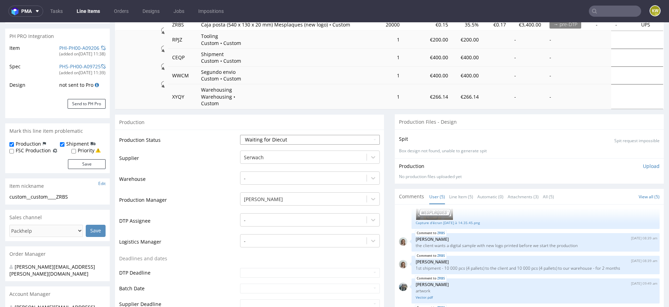
click at [282, 135] on select "Waiting for Artwork Waiting for Diecut Waiting for Mockup Waiting for DTP Waiti…" at bounding box center [310, 140] width 140 height 10
select select "dtp_waiting_for_check"
click at [240, 135] on select "Waiting for Artwork Waiting for Diecut Waiting for Mockup Waiting for DTP Waiti…" at bounding box center [310, 140] width 140 height 10
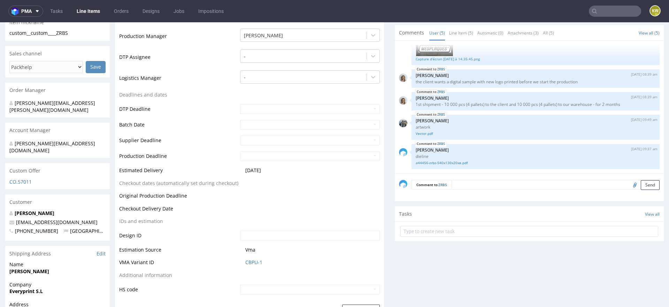
scroll to position [278, 0]
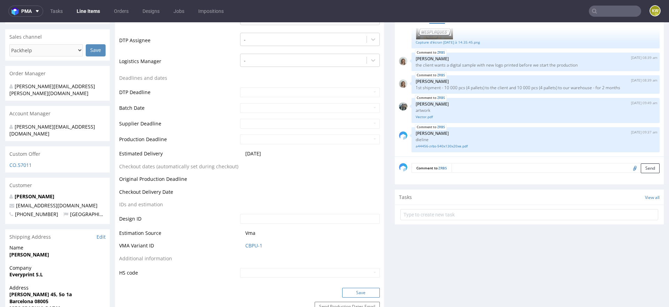
click at [357, 288] on button "Save" at bounding box center [361, 293] width 38 height 10
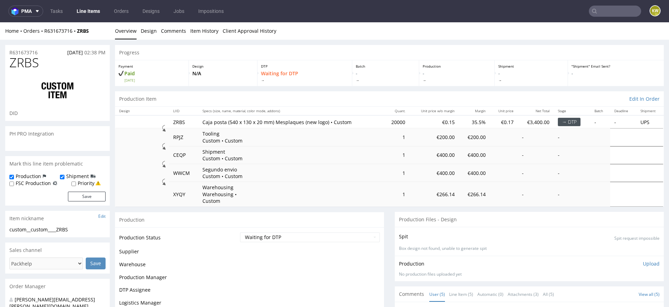
scroll to position [25, 0]
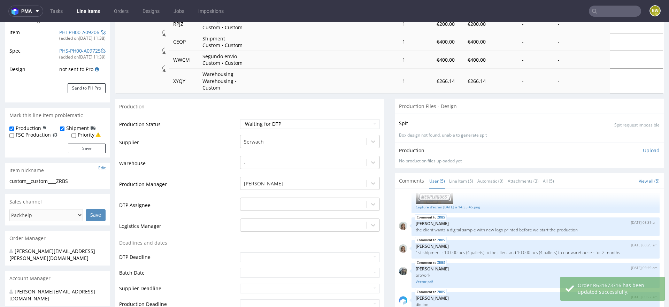
select select "in_progress"
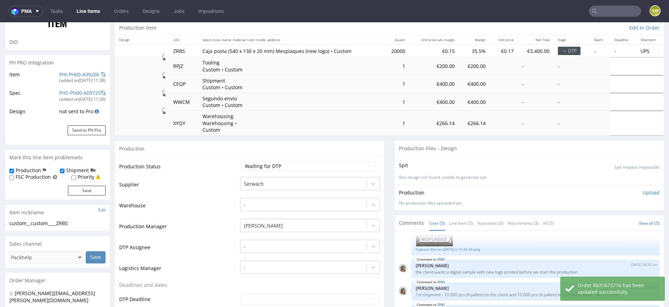
scroll to position [0, 0]
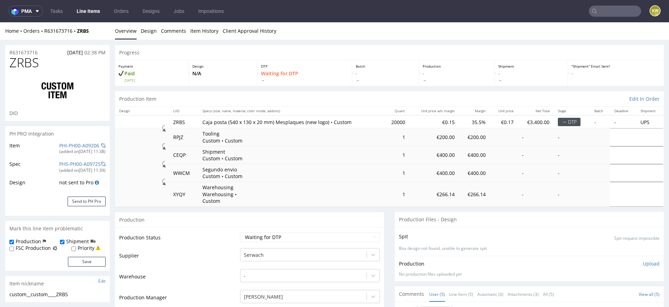
click at [28, 64] on span "ZRBS" at bounding box center [24, 63] width 30 height 14
copy span "ZRBS"
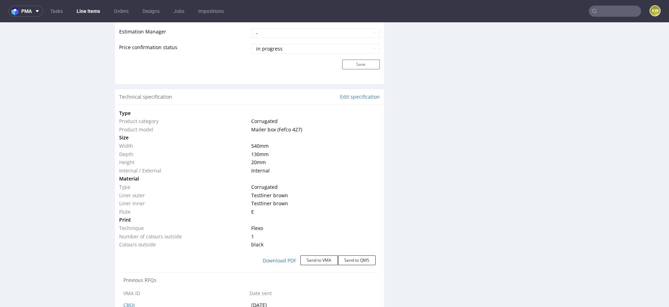
scroll to position [671, 0]
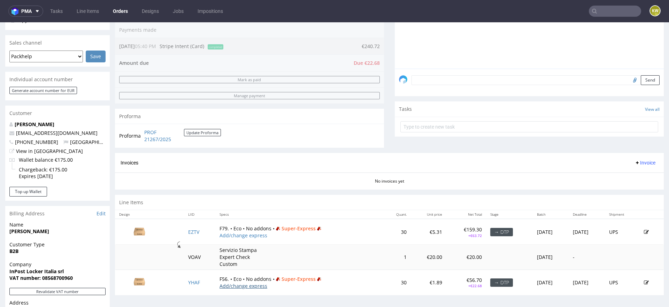
scroll to position [218, 0]
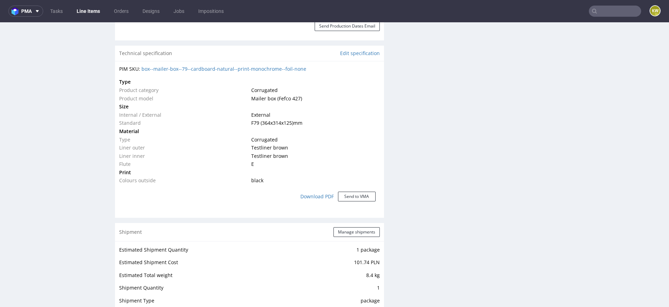
scroll to position [483, 0]
click at [408, 210] on div "Production Files - Design 2269875 Spit Recreate spit spit__ostro__f79__inpost_l…" at bounding box center [529, 200] width 269 height 1038
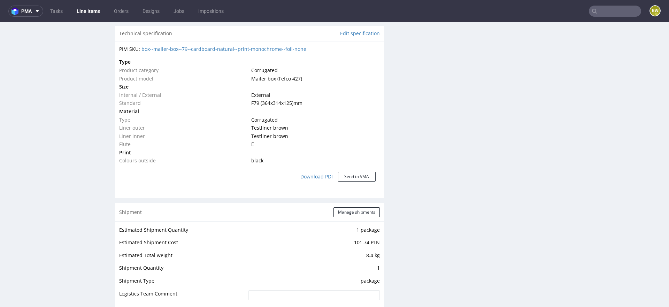
scroll to position [503, 0]
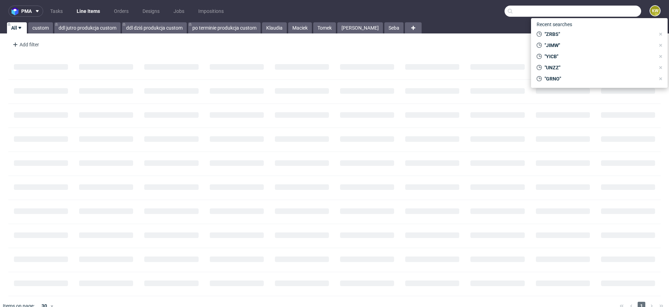
click at [594, 15] on input "text" at bounding box center [572, 11] width 137 height 11
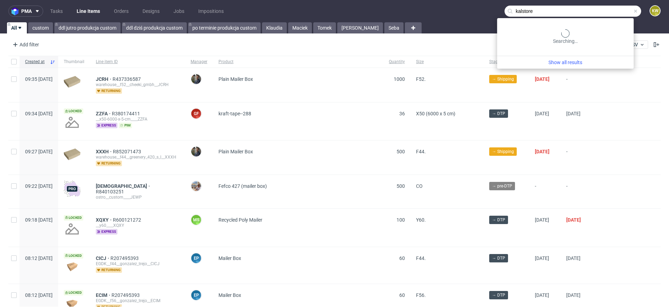
type input "kalstore"
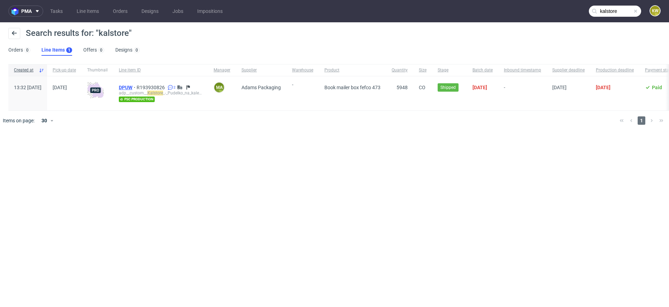
click at [137, 86] on span "DPUW" at bounding box center [128, 88] width 18 height 6
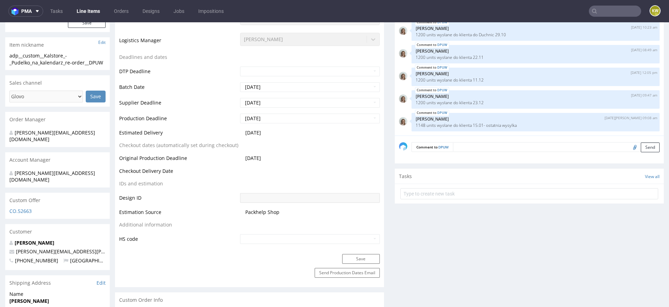
scroll to position [254, 0]
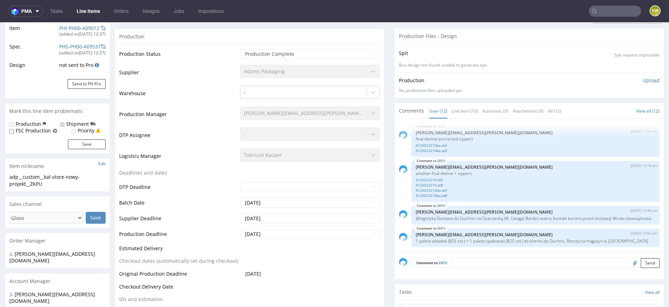
scroll to position [117, 0]
click at [459, 115] on link "Line Item (10)" at bounding box center [465, 111] width 26 height 15
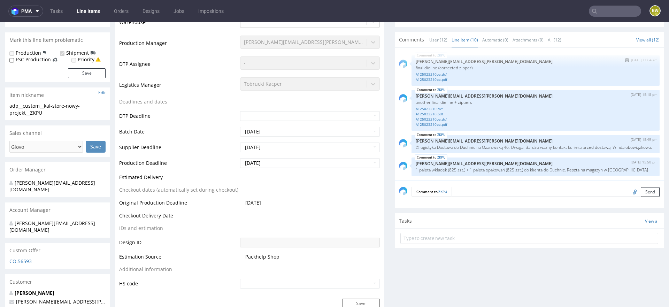
scroll to position [211, 0]
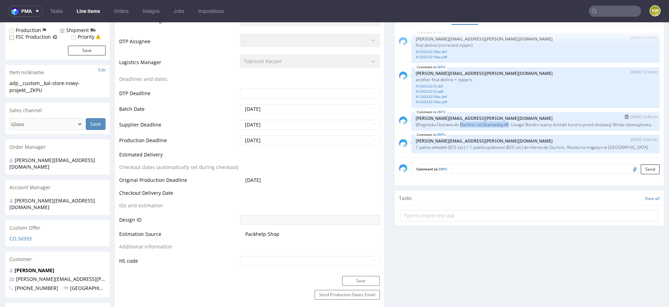
drag, startPoint x: 509, startPoint y: 124, endPoint x: 459, endPoint y: 123, distance: 49.5
click at [459, 124] on p "@logistyka Dostawa do Duchnic na Ożarowską 46. Uwaga! Bardzo ważny kontakt kuri…" at bounding box center [536, 124] width 240 height 5
copy p "Duchnic na Ożarowską 46"
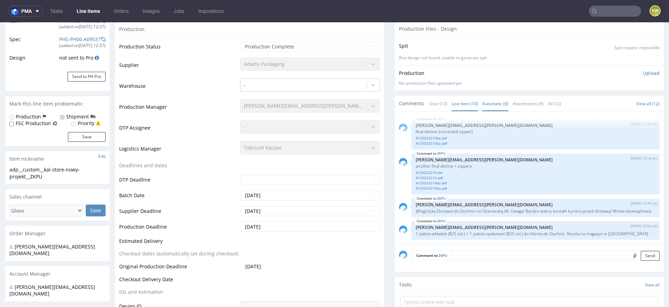
scroll to position [125, 0]
drag, startPoint x: 459, startPoint y: 209, endPoint x: 509, endPoint y: 209, distance: 50.2
click at [509, 210] on p "@logistyka Dostawa do Duchnic na Ożarowską 46. Uwaga! Bardzo ważny kontakt kuri…" at bounding box center [536, 210] width 240 height 5
copy p "Duchnic na Ożarowską 46"
click at [595, 11] on input "text" at bounding box center [615, 11] width 52 height 11
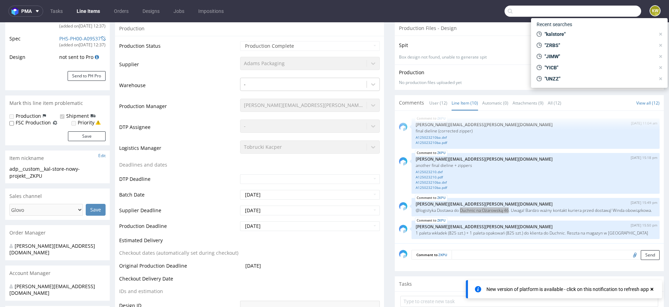
paste input "EJQP"
type input "EJQP"
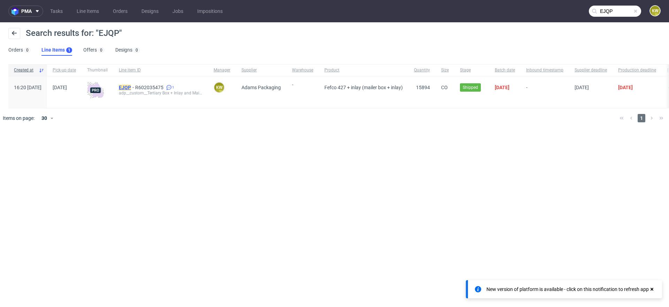
click at [131, 86] on mark "EJQP" at bounding box center [125, 88] width 12 height 6
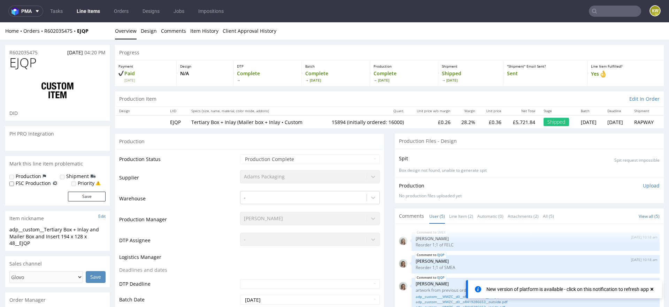
scroll to position [18, 0]
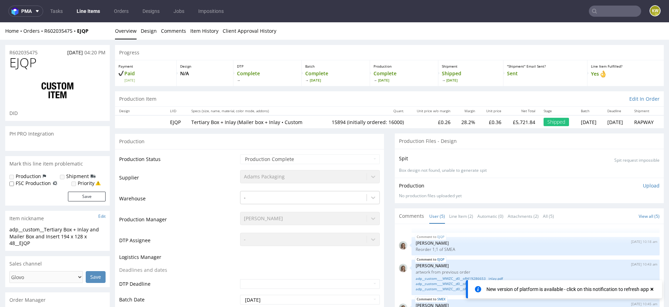
select select "in_progress"
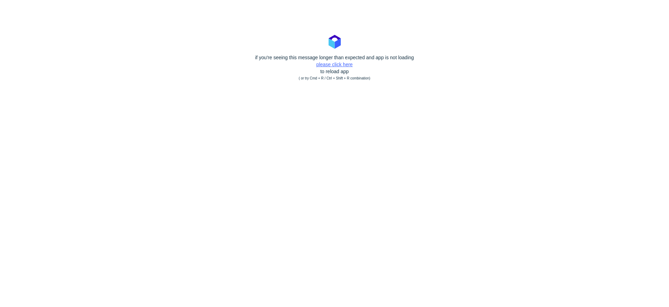
click at [325, 63] on link "please click here" at bounding box center [334, 65] width 36 height 6
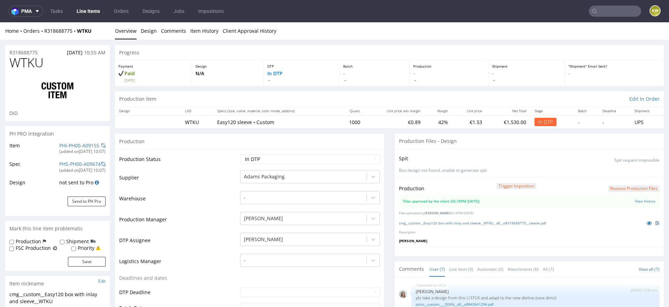
scroll to position [95, 0]
click at [70, 141] on td "PHI-PH00-A09155 (added on [DATE] 10:07 )" at bounding box center [81, 150] width 48 height 18
click at [64, 146] on link "PHI-PH00-A09155" at bounding box center [79, 145] width 40 height 7
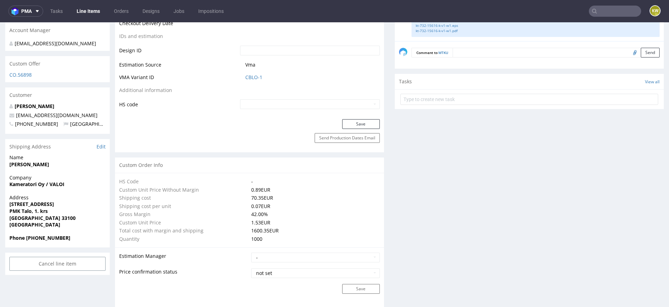
scroll to position [1154, 0]
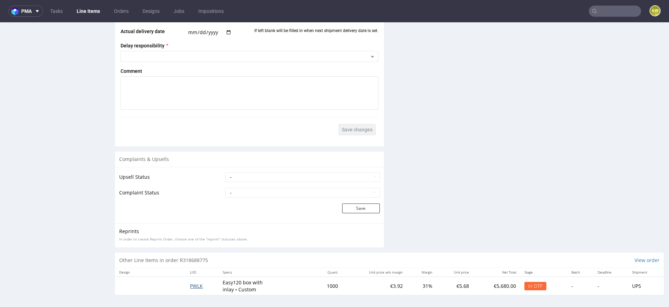
click at [192, 286] on span "PWLK" at bounding box center [196, 286] width 13 height 7
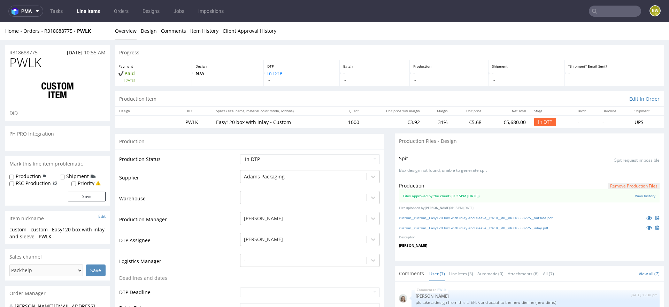
scroll to position [95, 0]
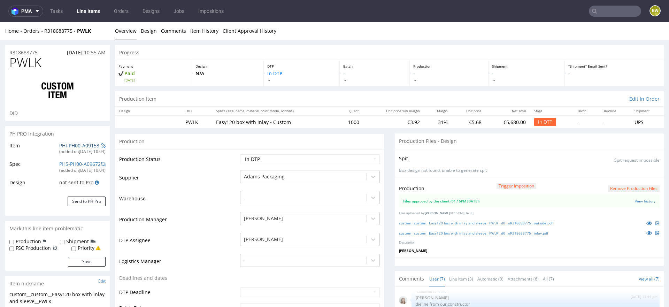
click at [61, 145] on link "PHI-PH00-A09153" at bounding box center [79, 145] width 40 height 7
click at [646, 222] on icon at bounding box center [649, 223] width 6 height 5
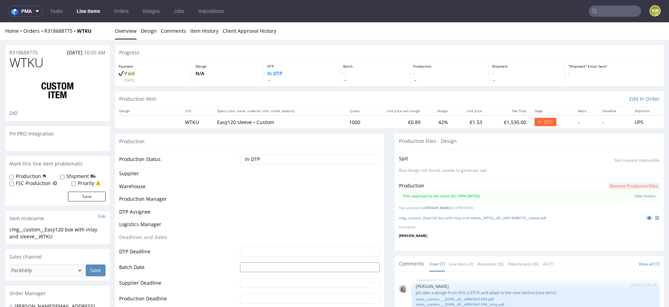
scroll to position [95, 0]
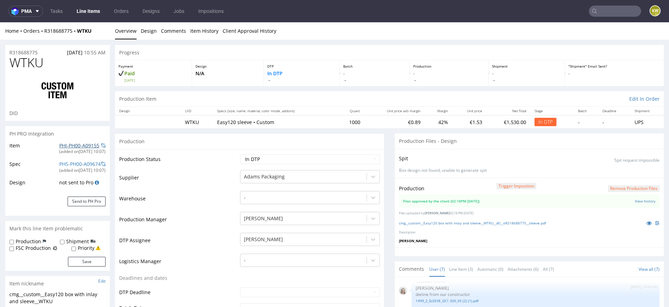
click at [71, 145] on link "PHI-PH00-A09155" at bounding box center [79, 145] width 40 height 7
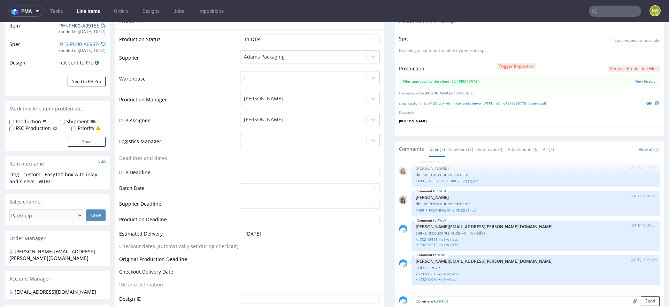
scroll to position [120, 0]
click at [462, 152] on link "Line Item (3)" at bounding box center [461, 148] width 24 height 15
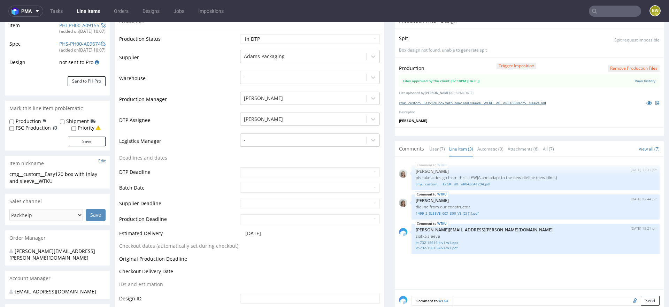
click at [530, 102] on link "cmg__custom__Easy120 box with inlay and sleeve__WTKU__d0__oR318688775__sleeve.p…" at bounding box center [472, 102] width 147 height 5
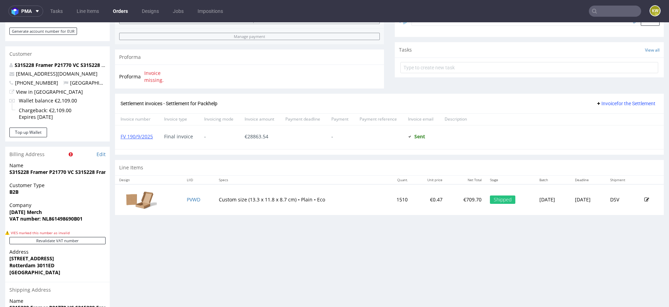
scroll to position [244, 0]
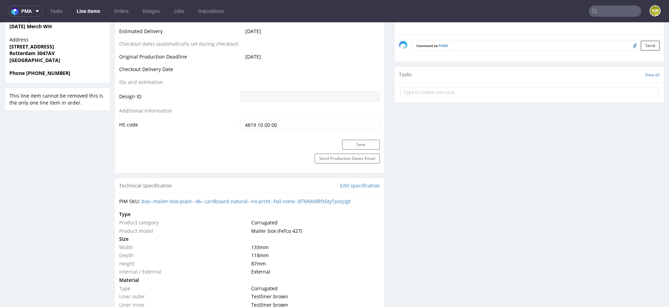
scroll to position [289, 0]
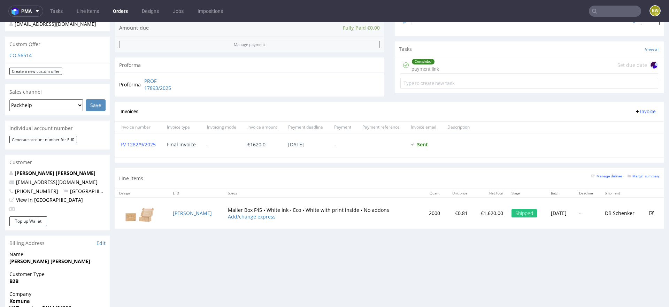
scroll to position [242, 0]
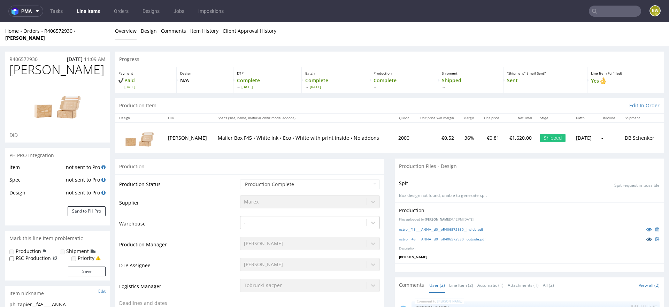
click at [646, 237] on icon at bounding box center [649, 239] width 6 height 5
click at [646, 227] on icon at bounding box center [649, 229] width 6 height 5
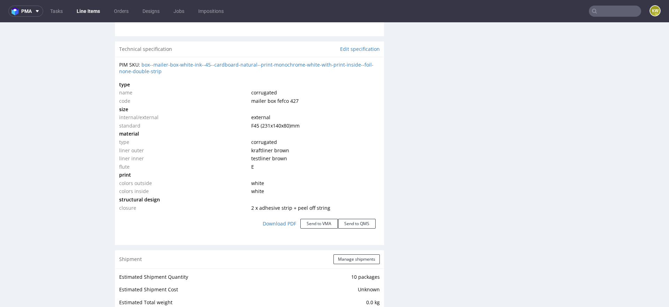
scroll to position [646, 0]
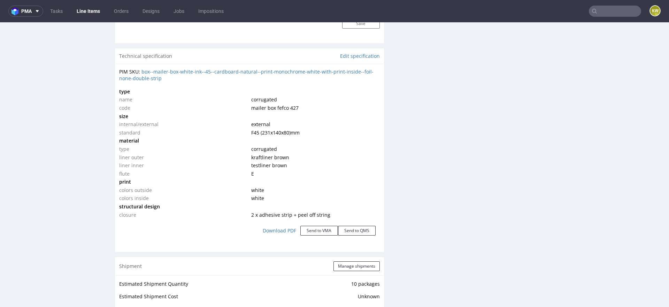
click at [599, 8] on input "text" at bounding box center [615, 11] width 52 height 11
type input "i"
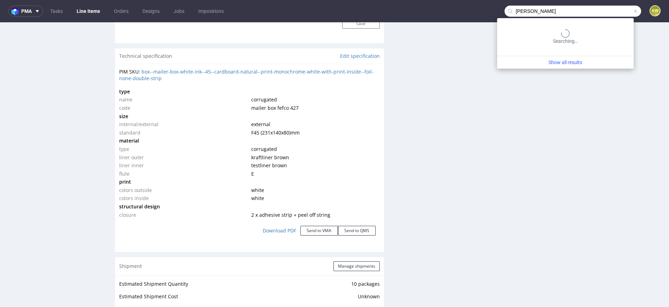
type input "kwiatkowski"
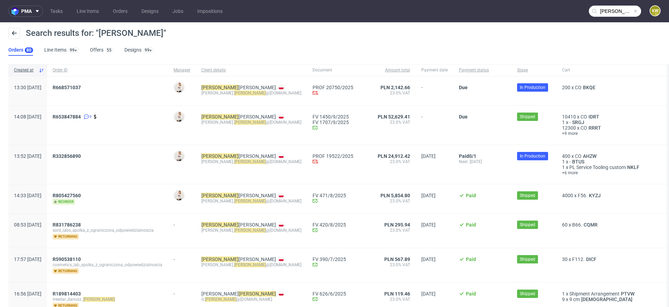
click at [84, 113] on div "R653847884 9" at bounding box center [107, 125] width 121 height 39
click at [81, 116] on span "R653847884" at bounding box center [67, 117] width 28 height 6
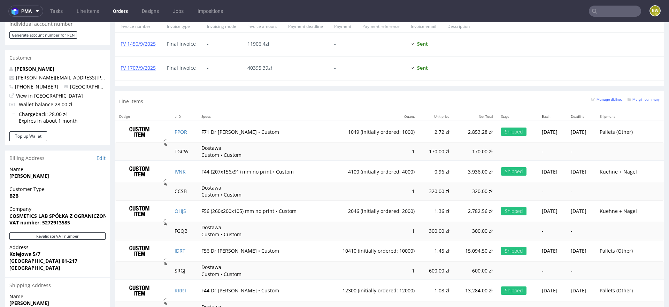
scroll to position [328, 0]
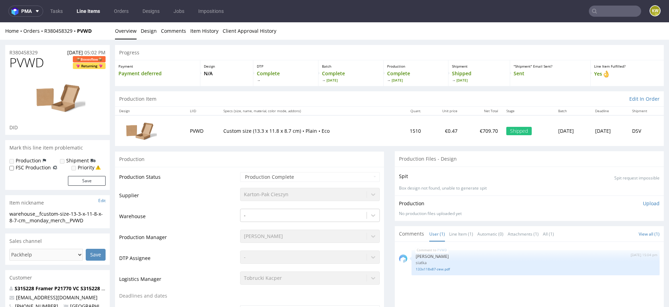
scroll to position [289, 0]
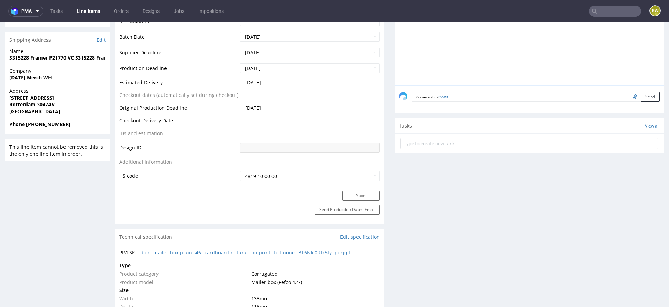
click at [605, 16] on input "text" at bounding box center [615, 11] width 52 height 11
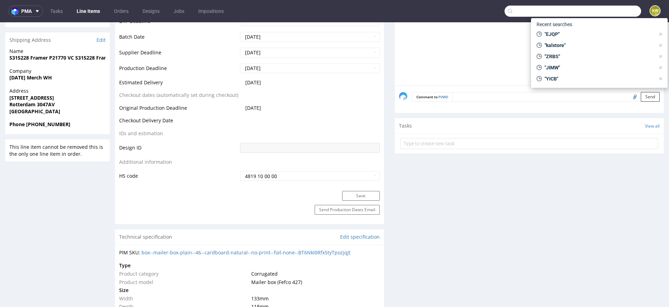
paste input "ZQSL"
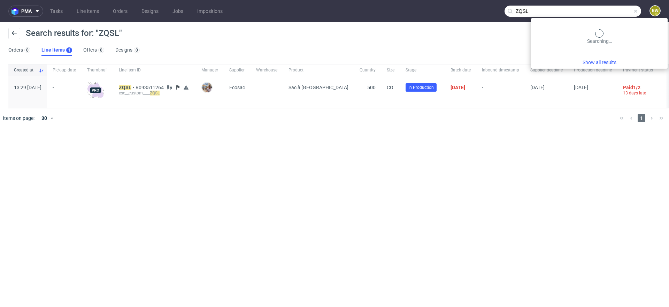
drag, startPoint x: 616, startPoint y: 10, endPoint x: 417, endPoint y: 9, distance: 198.9
click at [417, 9] on nav "pma Tasks Line Items Orders Designs Jobs Impositions ZQSL KW" at bounding box center [334, 11] width 669 height 22
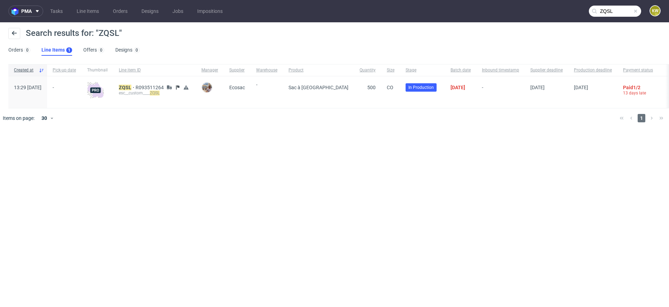
paste input "LPZP"
type input "LPZP"
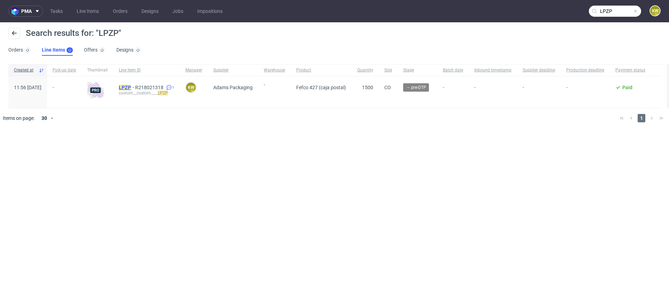
click at [131, 86] on mark "LPZP" at bounding box center [125, 88] width 12 height 6
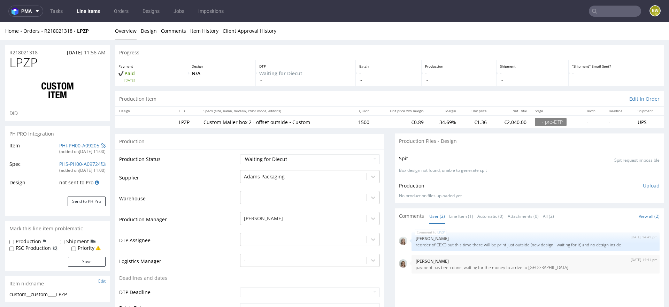
click at [197, 188] on td "Supplier" at bounding box center [178, 179] width 119 height 21
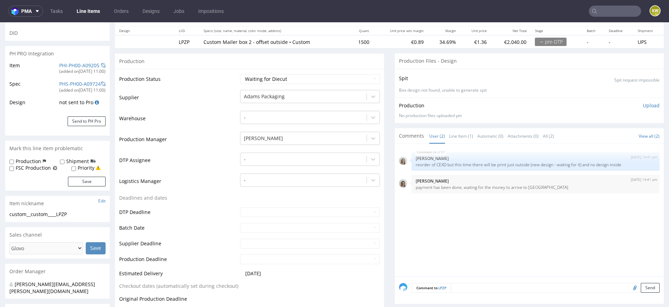
scroll to position [83, 0]
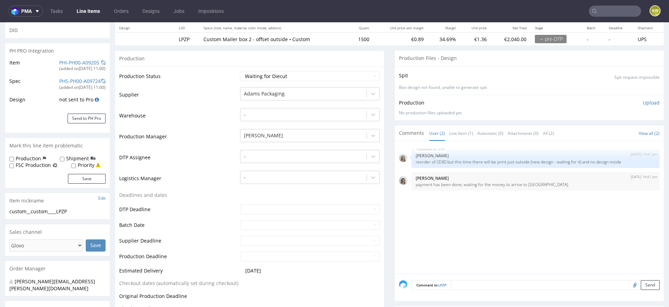
click at [629, 284] on input "file" at bounding box center [634, 284] width 10 height 9
type input "C:\fakepath\kt-732-1372-k-v1.pdf"
click at [466, 286] on textarea at bounding box center [555, 285] width 209 height 10
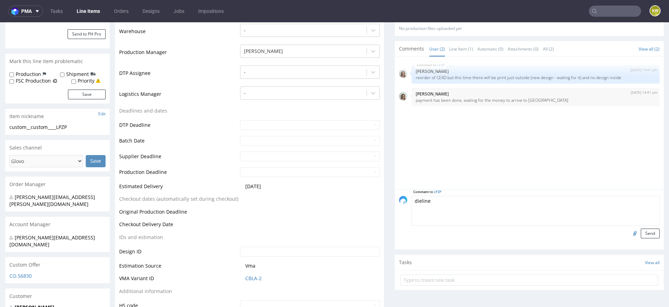
scroll to position [188, 0]
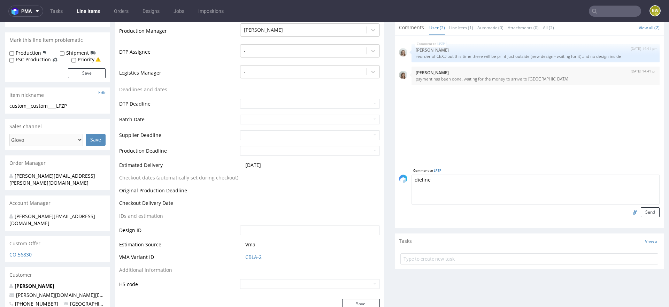
type textarea "dieline"
click at [639, 217] on div "Comment to LPZP dieline Send" at bounding box center [529, 198] width 269 height 60
click at [641, 210] on button "Send" at bounding box center [650, 212] width 19 height 10
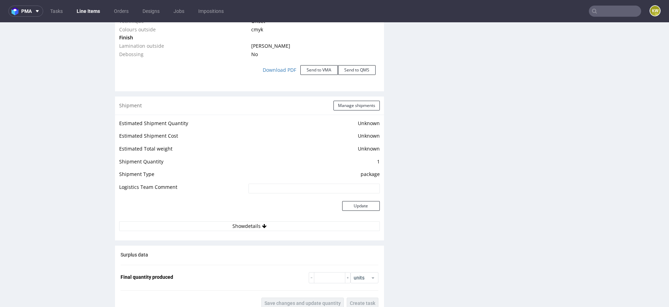
scroll to position [819, 0]
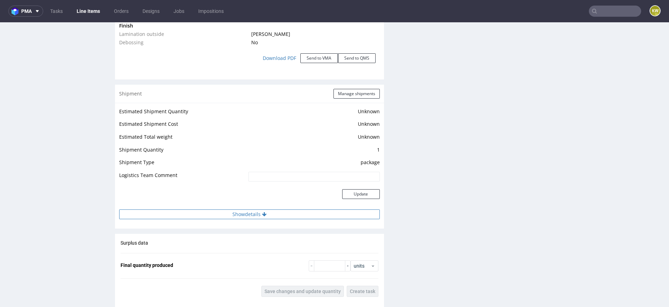
click at [300, 216] on button "Show details" at bounding box center [249, 214] width 261 height 10
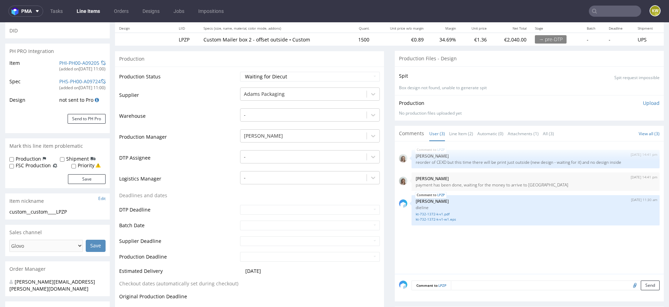
scroll to position [95, 0]
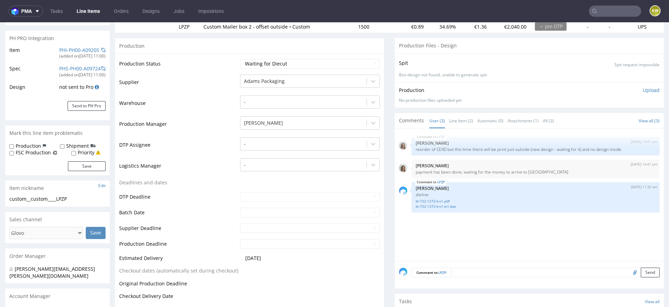
click at [270, 69] on td "Waiting for Artwork Waiting for Diecut Waiting for Mockup Waiting for DTP Waiti…" at bounding box center [308, 66] width 141 height 16
click at [270, 63] on select "Waiting for Artwork Waiting for Diecut Waiting for Mockup Waiting for DTP Waiti…" at bounding box center [310, 64] width 140 height 10
select select "pre_dtp_waiting_for_artwork"
click at [240, 59] on select "Waiting for Artwork Waiting for Diecut Waiting for Mockup Waiting for DTP Waiti…" at bounding box center [310, 64] width 140 height 10
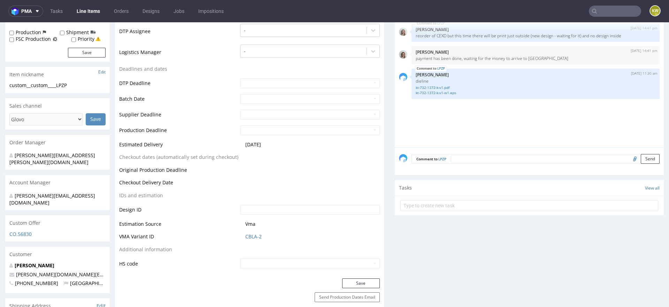
scroll to position [224, 0]
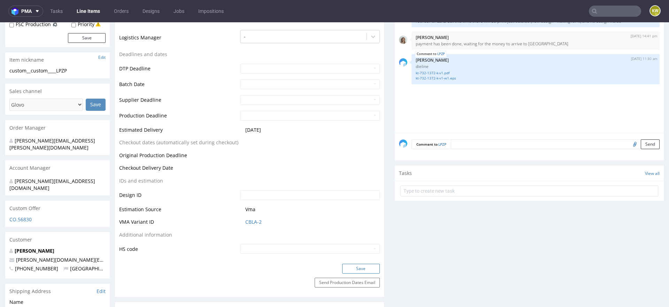
click at [353, 264] on button "Save" at bounding box center [361, 269] width 38 height 10
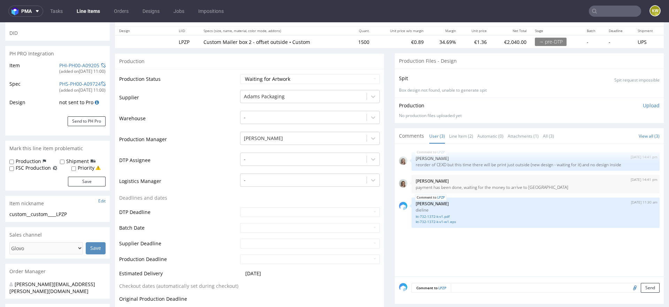
scroll to position [0, 0]
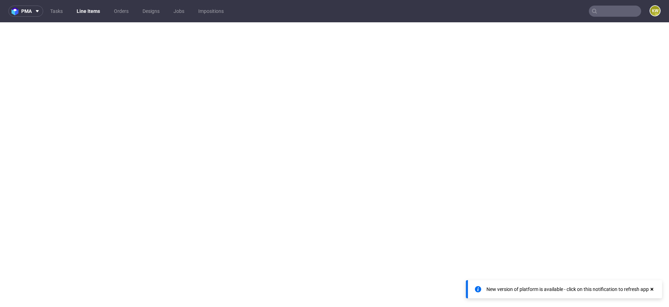
select select "in_progress"
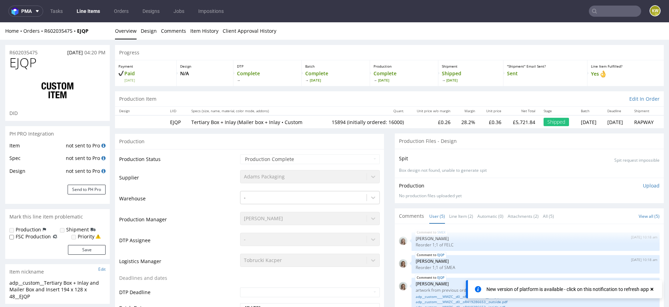
scroll to position [18, 0]
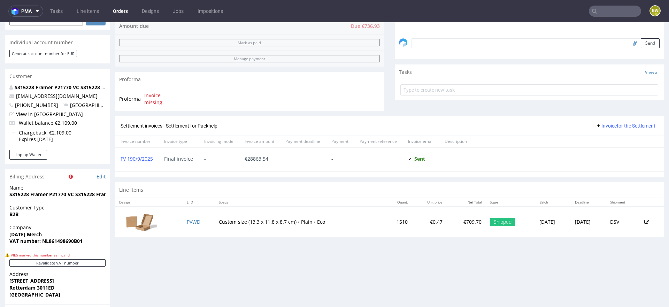
scroll to position [238, 0]
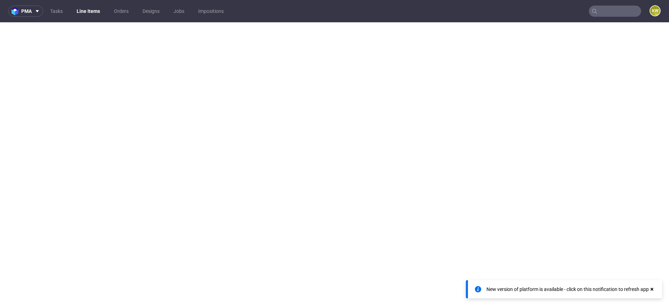
select select "in_progress"
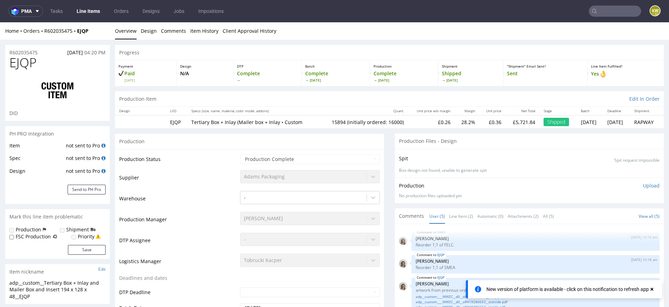
scroll to position [18, 0]
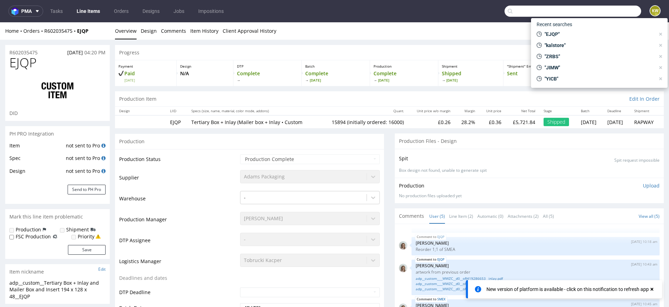
click at [602, 12] on input "text" at bounding box center [572, 11] width 137 height 11
paste input "GAFZ"
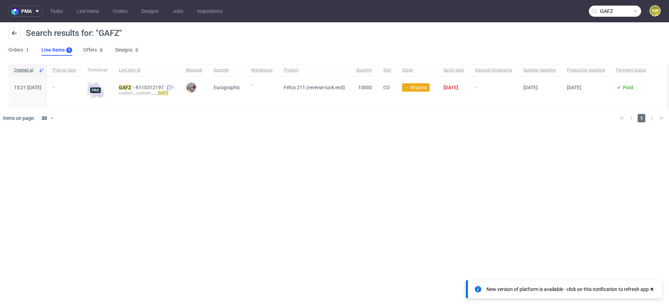
click at [618, 12] on input "GAFZ" at bounding box center [615, 11] width 52 height 11
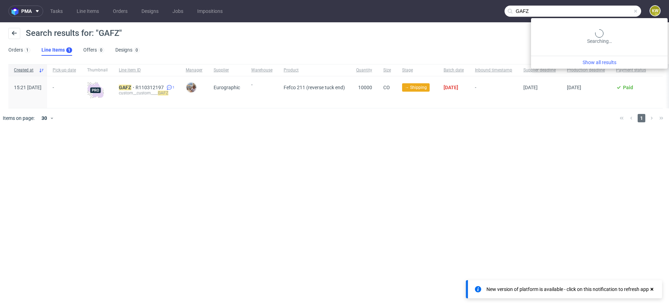
paste input "PVJP"
type input "PVJP"
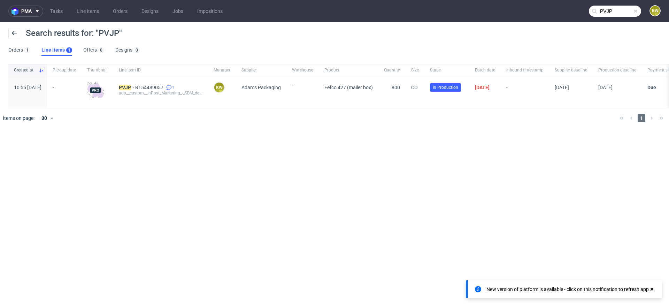
click at [142, 83] on div "PVJP R154489057 1 adp__custom__InPost_Marketing_-_SBM_deal__ PVJP" at bounding box center [160, 92] width 95 height 32
click at [131, 88] on mark "PVJP" at bounding box center [125, 88] width 12 height 6
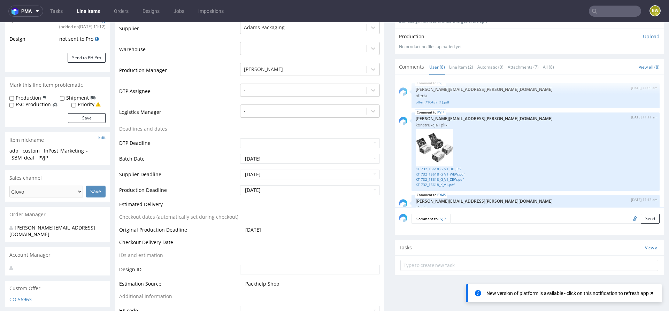
click at [87, 7] on link "Line Items" at bounding box center [88, 11] width 32 height 11
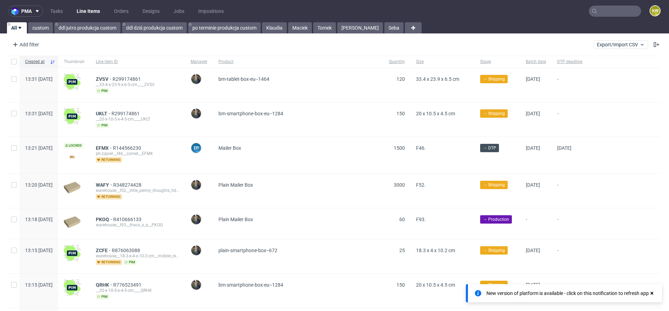
click at [603, 12] on input "text" at bounding box center [615, 11] width 52 height 11
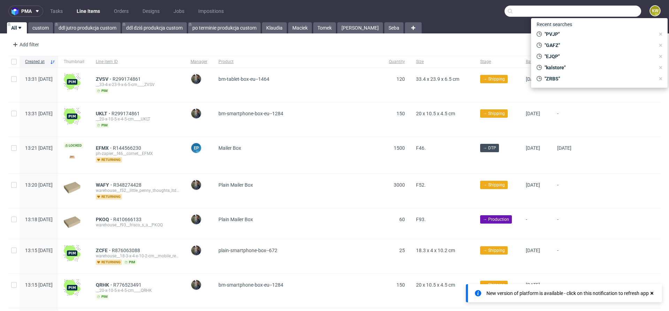
paste input "LPZP"
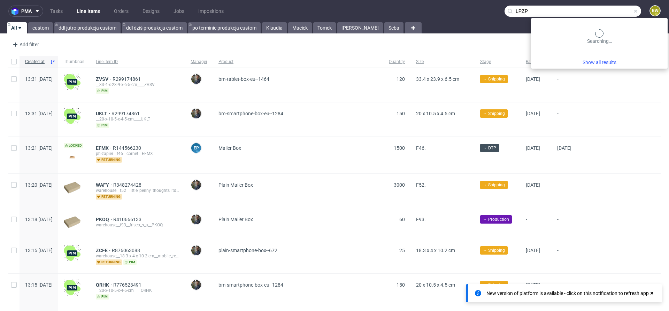
type input "LPZP"
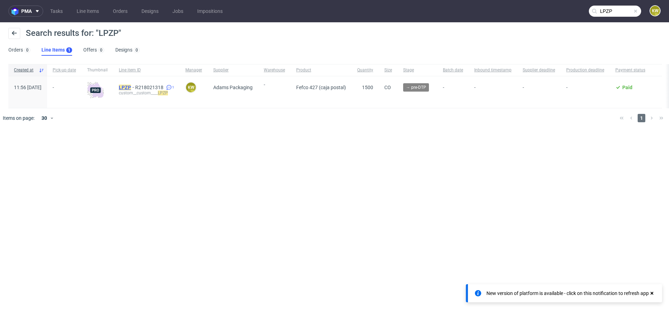
click at [131, 87] on mark "LPZP" at bounding box center [125, 88] width 12 height 6
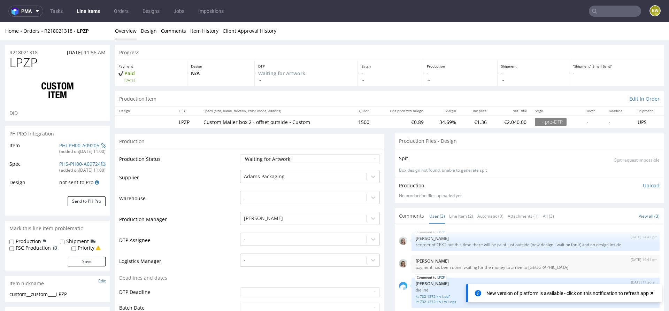
click at [606, 6] on input "text" at bounding box center [615, 11] width 52 height 11
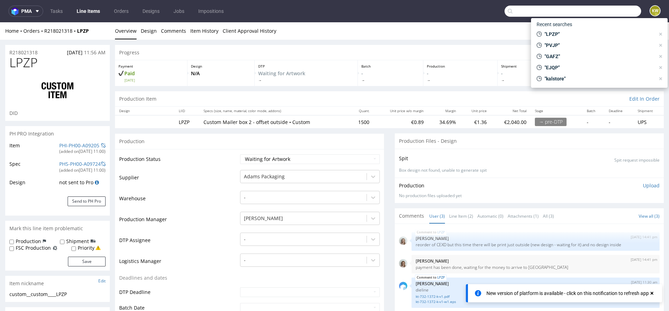
paste input "PYMS"
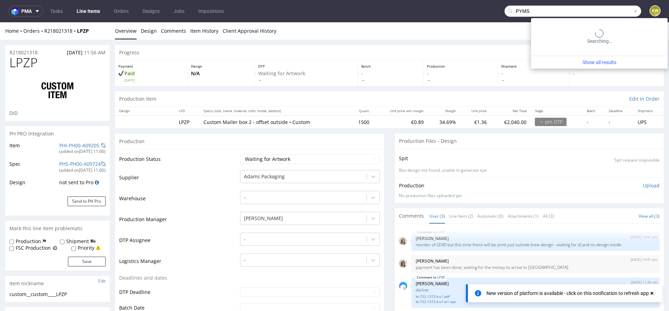
type input "PYMS"
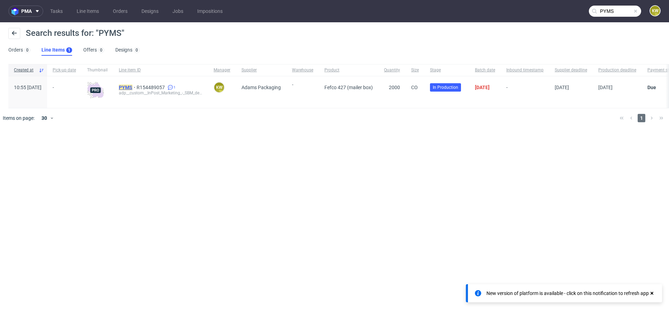
click at [132, 89] on mark "PYMS" at bounding box center [126, 88] width 14 height 6
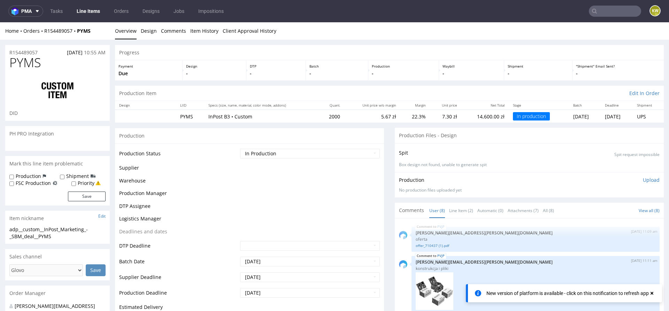
scroll to position [263, 0]
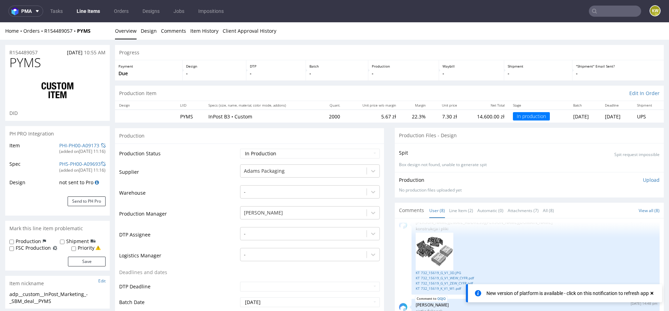
click at [228, 186] on td "Warehouse" at bounding box center [178, 195] width 119 height 21
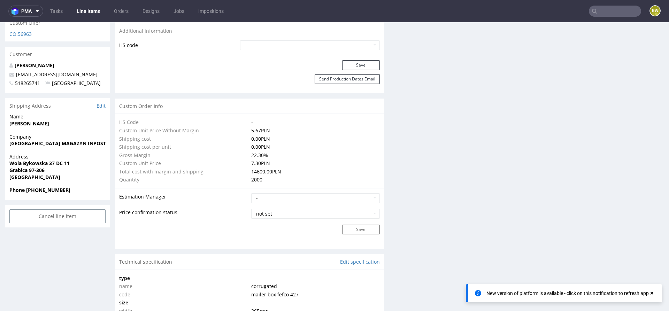
scroll to position [0, 0]
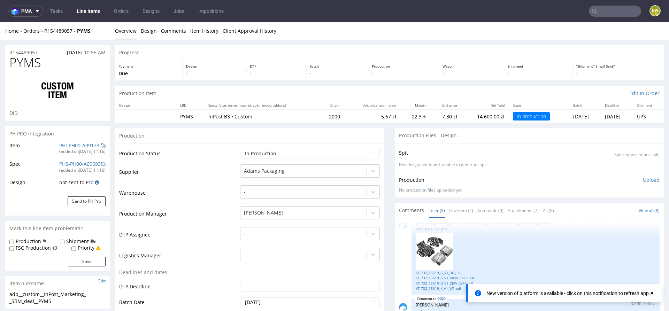
click at [268, 148] on td "Waiting for Artwork Waiting for Diecut Waiting for Mockup Waiting for DTP Waiti…" at bounding box center [308, 156] width 141 height 16
click at [264, 152] on select "Waiting for Artwork Waiting for Diecut Waiting for Mockup Waiting for DTP Waiti…" at bounding box center [310, 154] width 140 height 10
select select "production_complete"
click at [240, 149] on select "Waiting for Artwork Waiting for Diecut Waiting for Mockup Waiting for DTP Waiti…" at bounding box center [310, 154] width 140 height 10
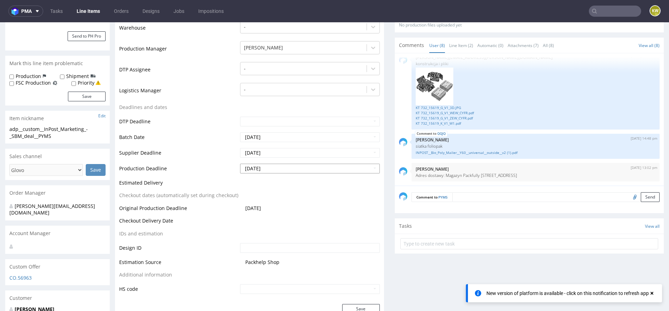
scroll to position [169, 0]
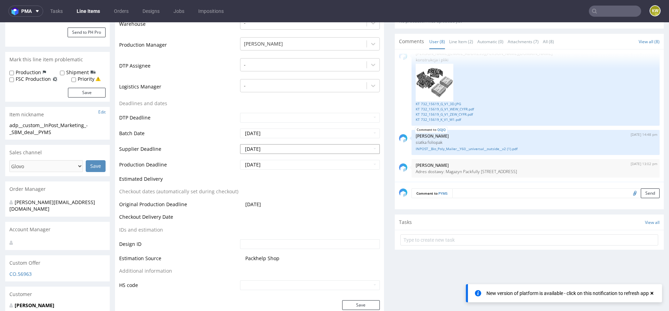
click at [273, 148] on input "2025-10-02" at bounding box center [310, 149] width 140 height 10
click at [297, 85] on td "3" at bounding box center [297, 86] width 10 height 10
type input "[DATE]"
click at [276, 165] on input "[DATE]" at bounding box center [310, 165] width 140 height 10
click at [299, 102] on td "3" at bounding box center [297, 102] width 10 height 10
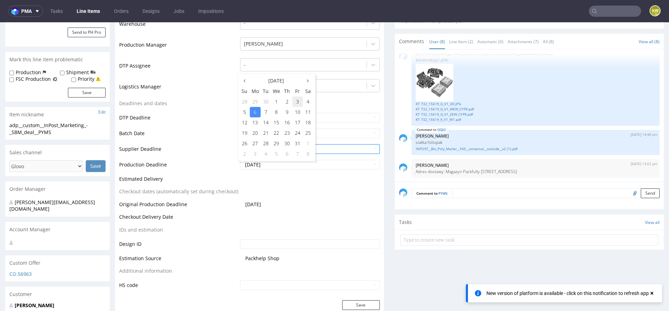
type input "[DATE]"
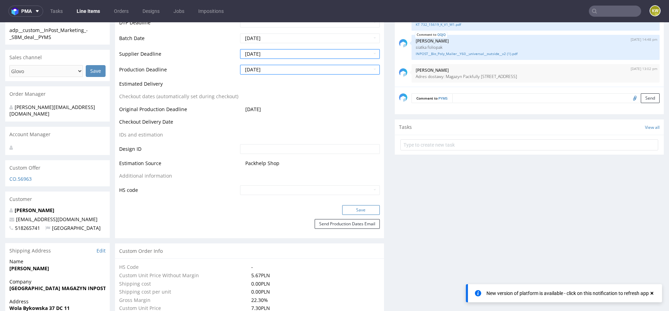
scroll to position [290, 0]
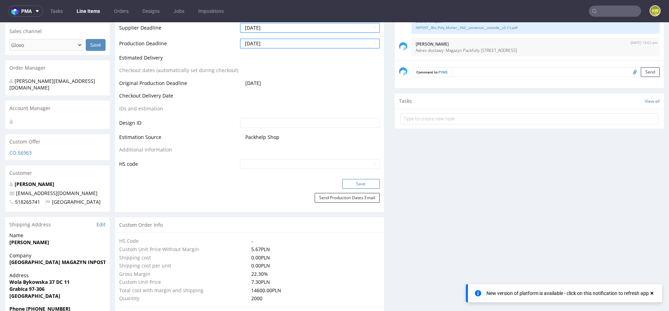
click at [354, 181] on button "Save" at bounding box center [361, 184] width 38 height 10
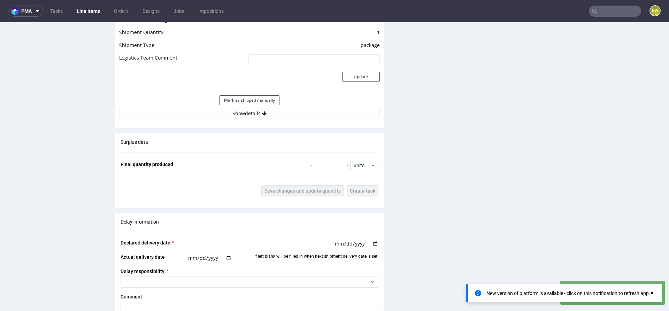
scroll to position [935, 0]
click at [291, 115] on button "Show details" at bounding box center [249, 113] width 261 height 10
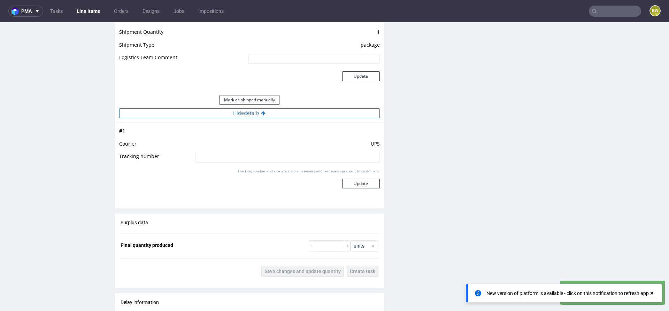
click at [291, 115] on button "Hide details" at bounding box center [249, 113] width 261 height 10
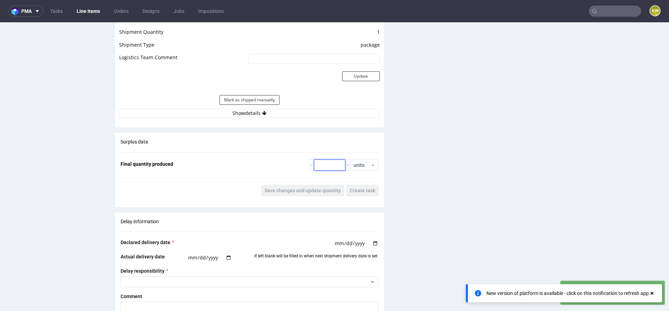
click at [320, 162] on input "number" at bounding box center [329, 165] width 31 height 11
type input "2100"
click at [287, 192] on button "Save changes and update quantity" at bounding box center [302, 190] width 83 height 11
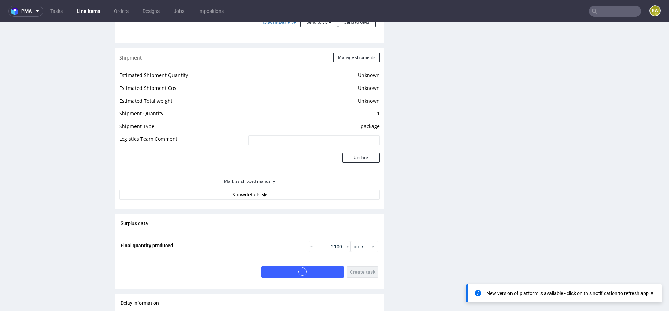
scroll to position [851, 0]
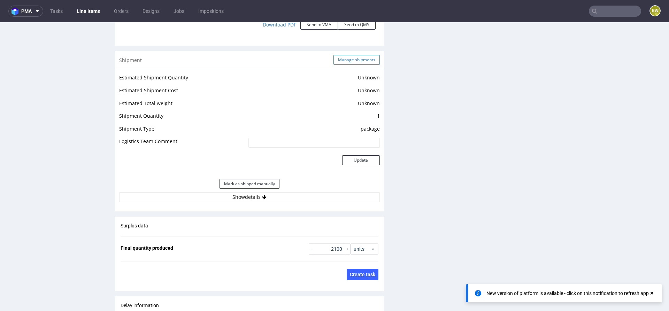
click at [354, 62] on button "Manage shipments" at bounding box center [356, 60] width 46 height 10
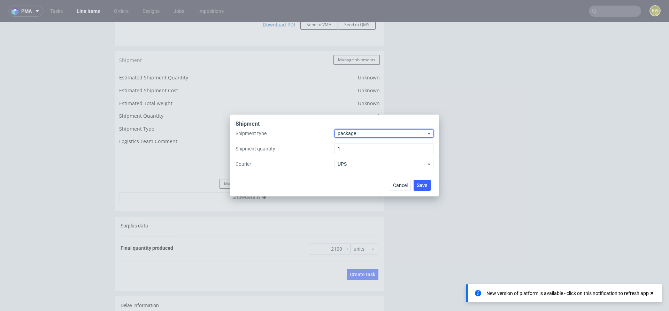
click at [353, 132] on span "package" at bounding box center [382, 133] width 89 height 7
click at [352, 144] on div "pallet" at bounding box center [383, 148] width 93 height 13
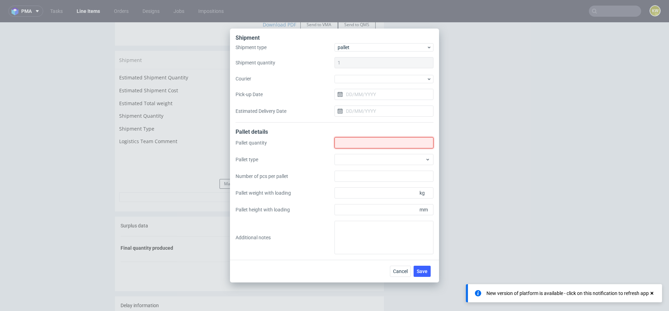
click at [348, 140] on input "Shipment type" at bounding box center [383, 142] width 99 height 11
type input "3"
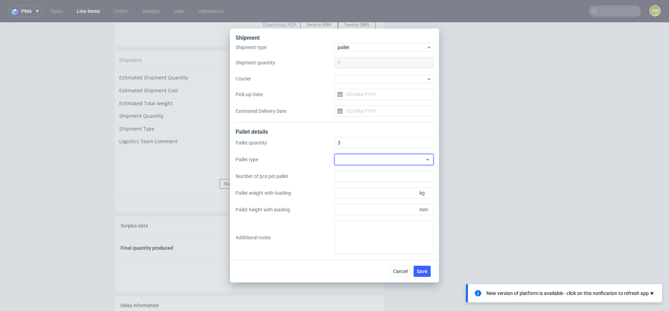
click at [350, 156] on div at bounding box center [383, 159] width 99 height 11
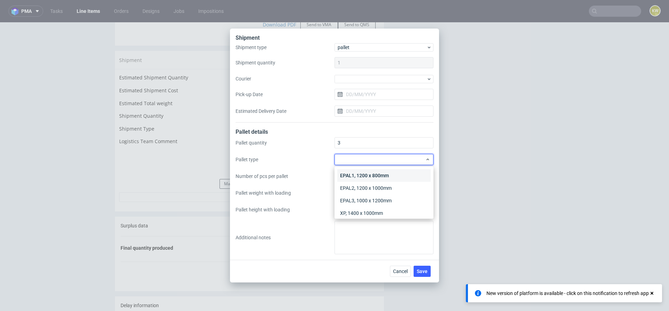
click at [353, 173] on div "EPAL1, 1200 x 800mm" at bounding box center [383, 175] width 93 height 13
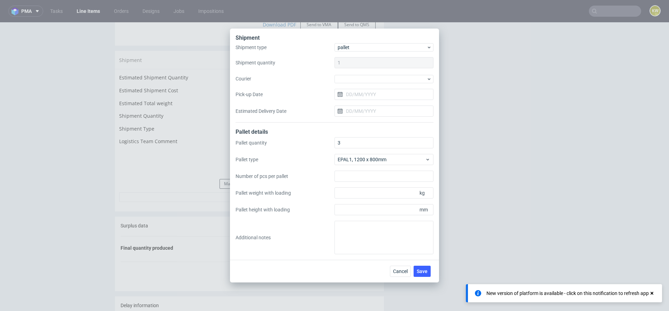
click at [355, 219] on div "Pallet quantity 3 Pallet type EPAL1, 1200 x 800mm Number of pcs per pallet Pall…" at bounding box center [335, 195] width 198 height 117
click at [355, 214] on input "Pallet height with loading" at bounding box center [383, 209] width 99 height 11
type input "1795"
click at [361, 197] on input "Pallet weight with loading" at bounding box center [383, 192] width 99 height 11
type input "167"
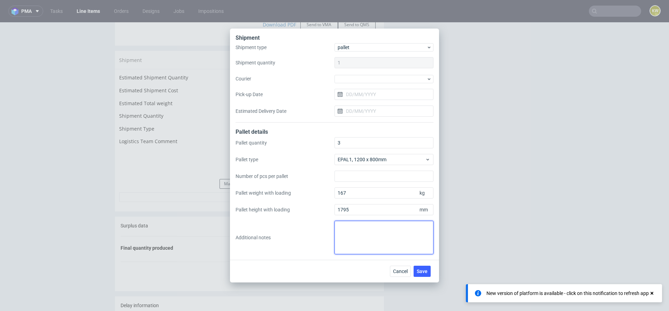
click at [362, 243] on textarea at bounding box center [383, 237] width 99 height 33
click at [430, 277] on div "Cancel Save" at bounding box center [334, 271] width 209 height 23
click at [422, 276] on button "Save" at bounding box center [422, 271] width 17 height 11
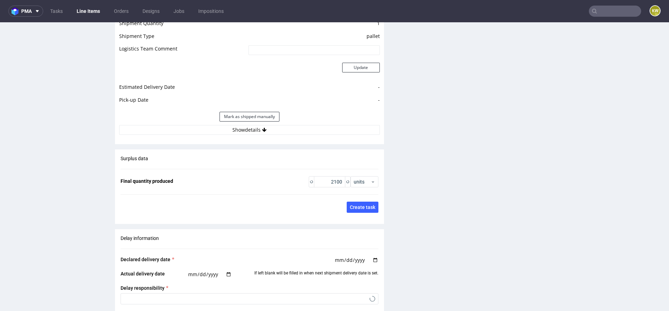
scroll to position [1227, 0]
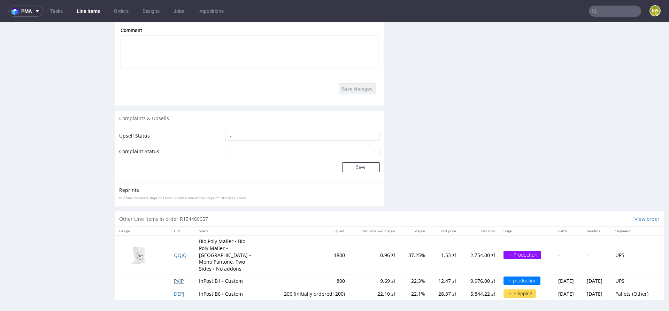
click at [177, 279] on span "PVJP" at bounding box center [179, 281] width 10 height 7
click at [174, 278] on span "PVJP" at bounding box center [179, 281] width 10 height 7
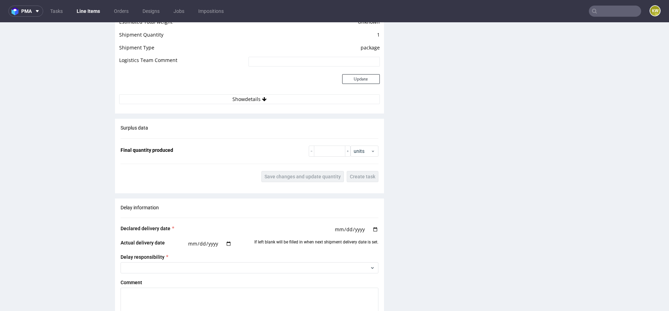
scroll to position [916, 0]
click at [322, 152] on input "number" at bounding box center [329, 150] width 31 height 11
type input "840"
click at [308, 171] on button "Save changes and update quantity" at bounding box center [302, 176] width 83 height 11
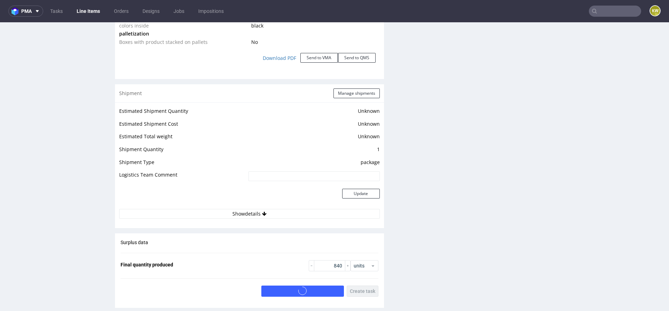
scroll to position [789, 0]
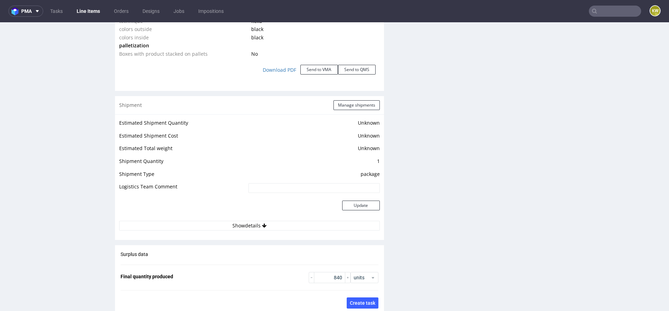
click at [349, 109] on div "Shipment Manage shipments" at bounding box center [249, 105] width 269 height 18
click at [352, 107] on button "Manage shipments" at bounding box center [356, 105] width 46 height 10
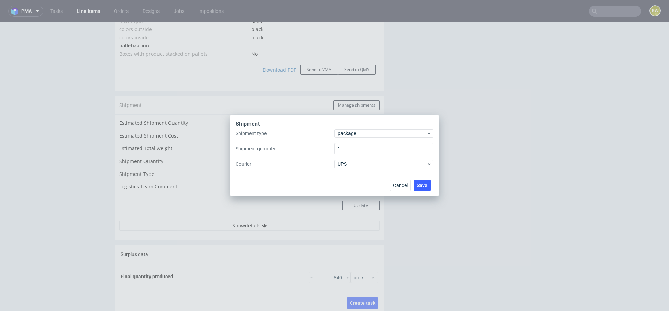
click at [341, 128] on div "Shipment" at bounding box center [335, 124] width 198 height 9
click at [341, 136] on span "package" at bounding box center [382, 133] width 89 height 7
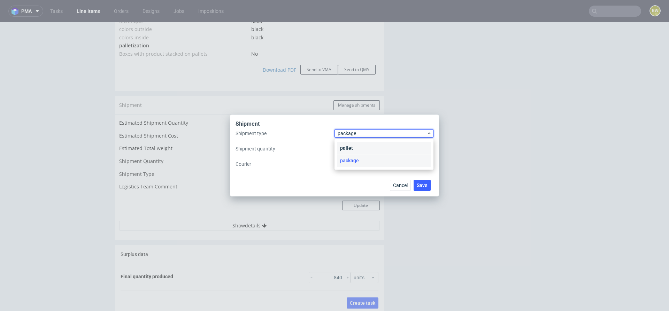
click at [342, 144] on div "pallet" at bounding box center [383, 148] width 93 height 13
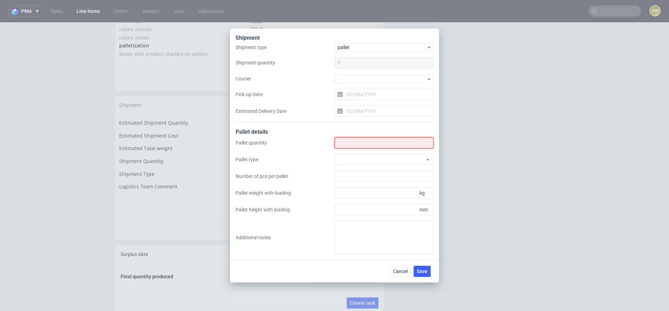
click at [354, 143] on input "Shipment type" at bounding box center [383, 142] width 99 height 11
type input "1"
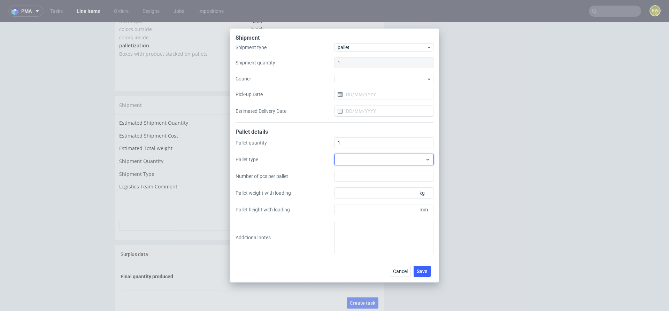
click at [358, 162] on div at bounding box center [383, 159] width 99 height 11
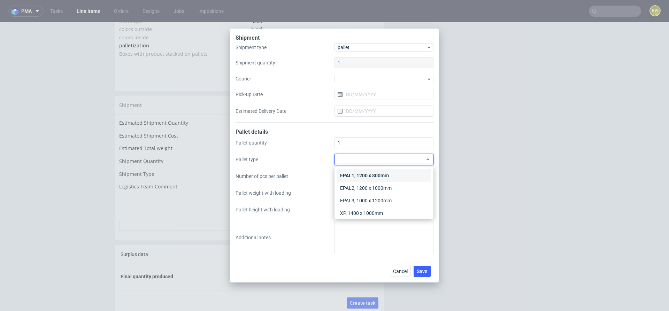
click at [357, 171] on div "EPAL1, 1200 x 800mm" at bounding box center [383, 175] width 93 height 13
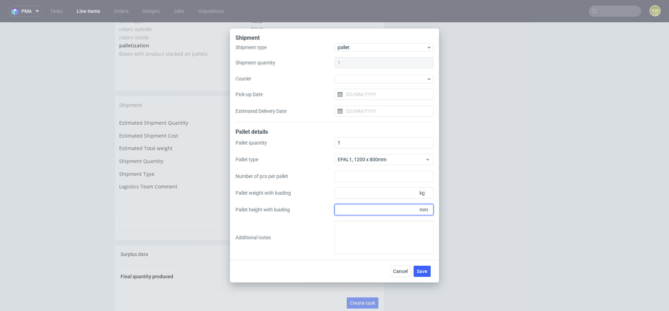
click at [355, 207] on input "Pallet height with loading" at bounding box center [383, 209] width 99 height 11
type input "1695"
click at [355, 195] on input "Pallet weight with loading" at bounding box center [383, 192] width 99 height 11
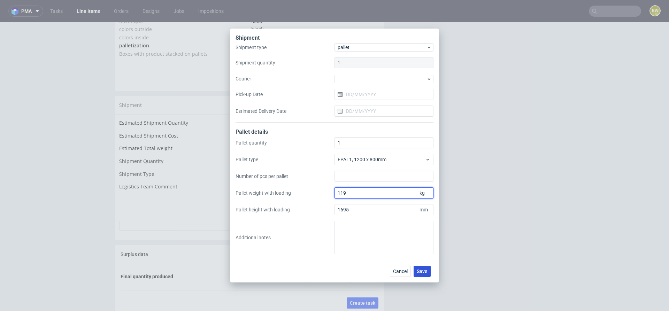
type input "119"
click at [419, 270] on span "Save" at bounding box center [422, 271] width 11 height 5
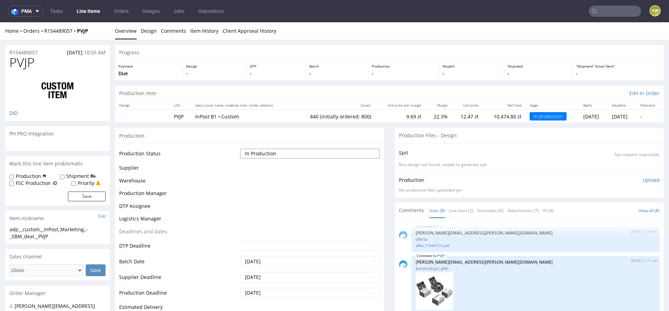
scroll to position [263, 0]
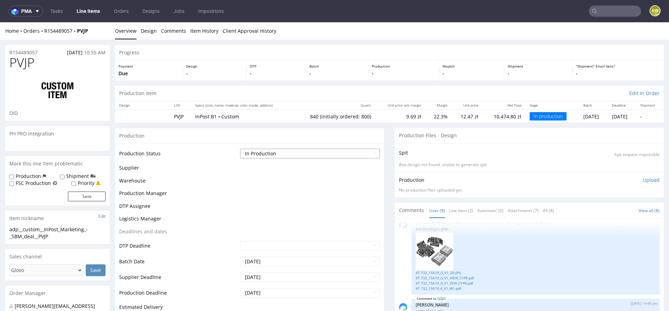
click at [270, 149] on select "Waiting for Artwork Waiting for Diecut Waiting for Mockup Waiting for DTP Waiti…" at bounding box center [310, 154] width 140 height 10
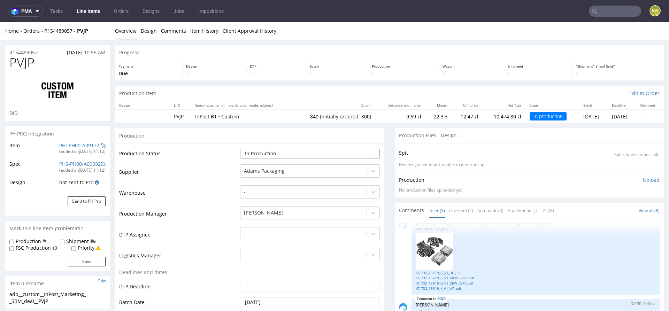
select select "production_complete"
click at [240, 149] on select "Waiting for Artwork Waiting for Diecut Waiting for Mockup Waiting for DTP Waiti…" at bounding box center [310, 154] width 140 height 10
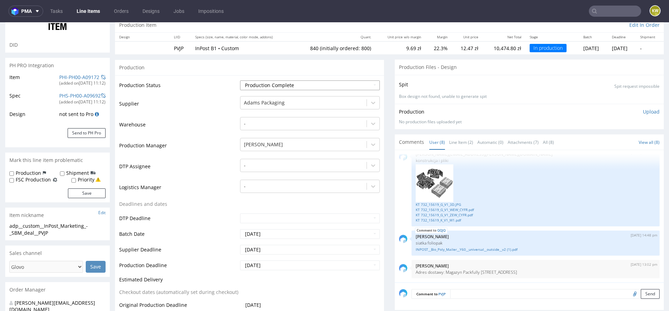
scroll to position [85, 0]
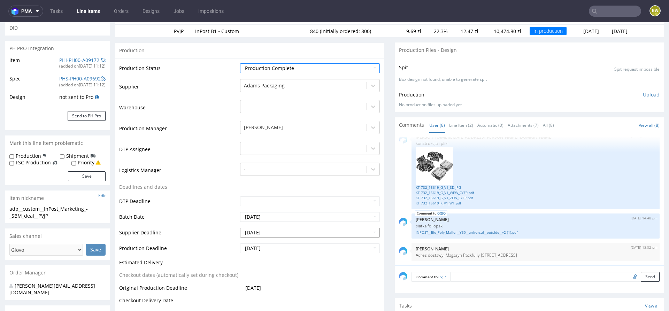
click at [279, 234] on input "[DATE]" at bounding box center [310, 233] width 140 height 10
click at [293, 173] on td "3" at bounding box center [297, 169] width 10 height 10
type input "[DATE]"
click at [283, 252] on input "[DATE]" at bounding box center [310, 249] width 140 height 10
click at [298, 185] on td "3" at bounding box center [297, 185] width 10 height 10
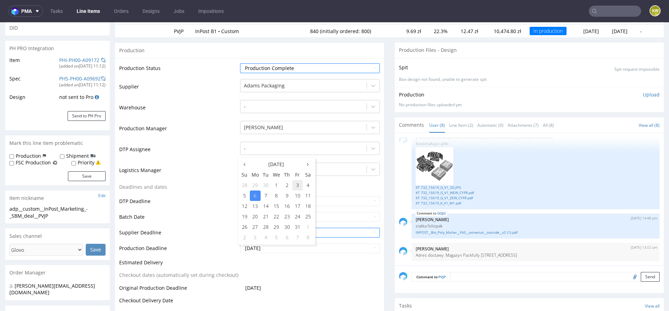
type input "[DATE]"
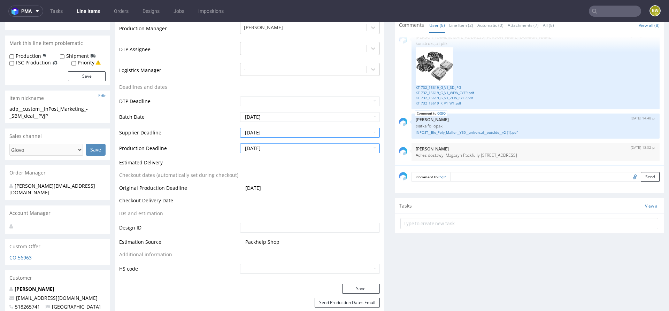
scroll to position [198, 0]
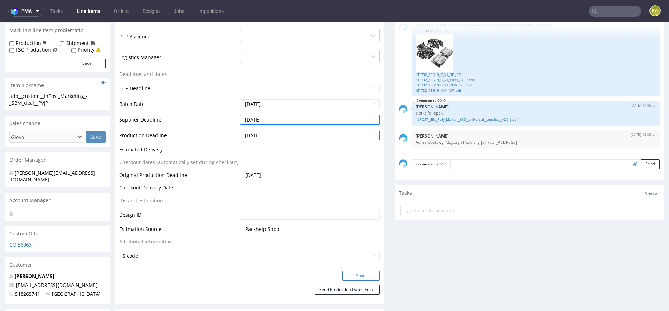
click at [358, 275] on button "Save" at bounding box center [361, 276] width 38 height 10
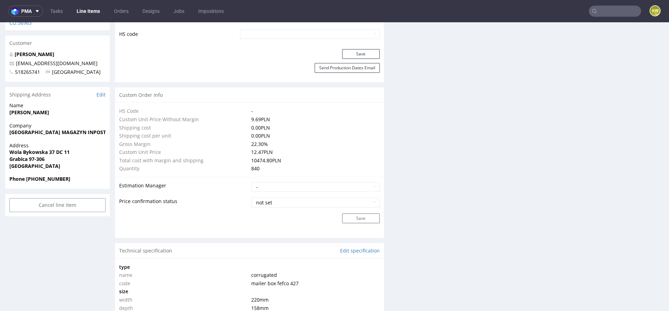
scroll to position [0, 0]
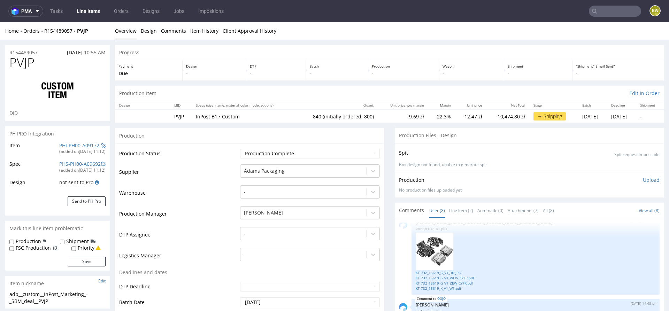
click at [80, 10] on link "Line Items" at bounding box center [88, 11] width 32 height 11
click at [91, 10] on link "Line Items" at bounding box center [88, 11] width 32 height 11
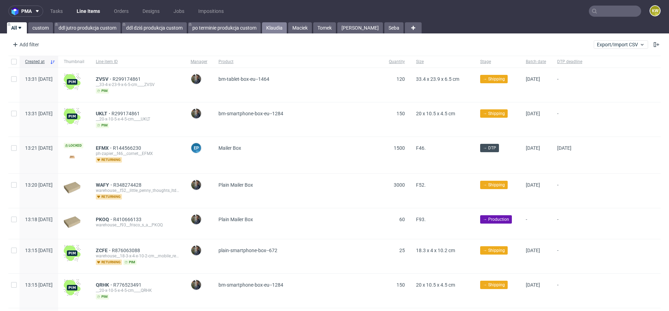
click at [273, 27] on link "Klaudia" at bounding box center [274, 27] width 25 height 11
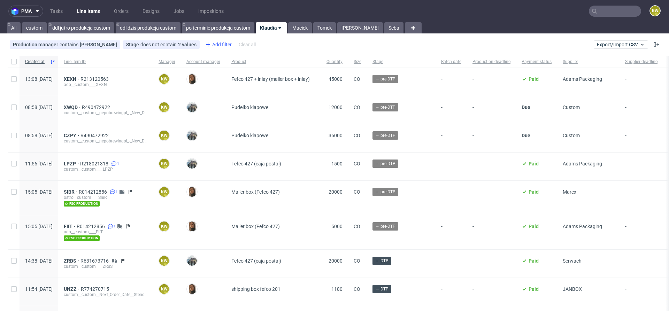
click at [216, 46] on div "Add filter" at bounding box center [217, 44] width 31 height 11
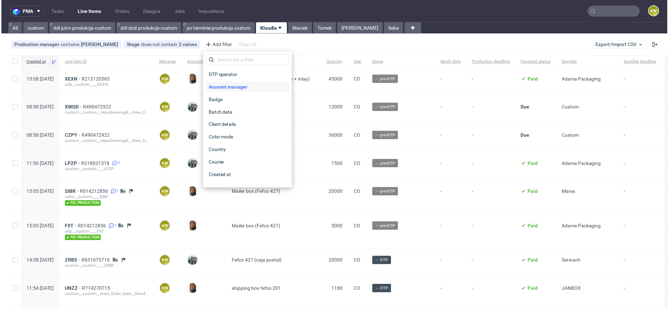
scroll to position [560, 0]
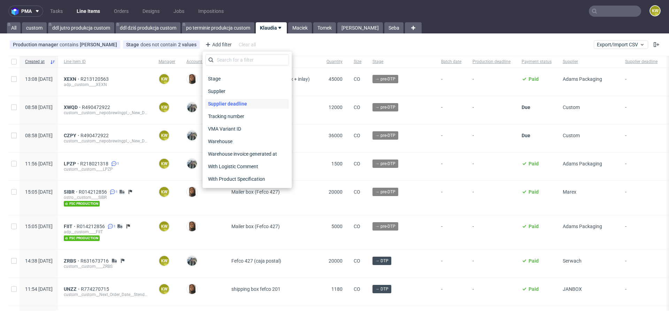
click at [233, 101] on span "Supplier deadline" at bounding box center [227, 104] width 45 height 10
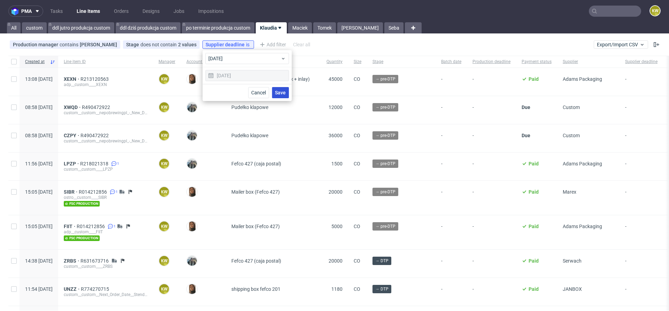
click at [286, 93] on button "Save" at bounding box center [280, 92] width 17 height 11
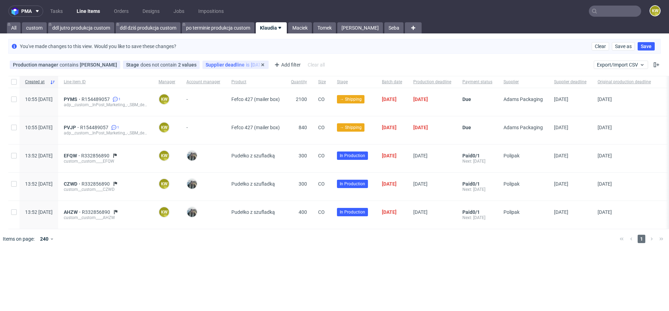
click at [225, 64] on span "Supplier deadline" at bounding box center [226, 65] width 40 height 6
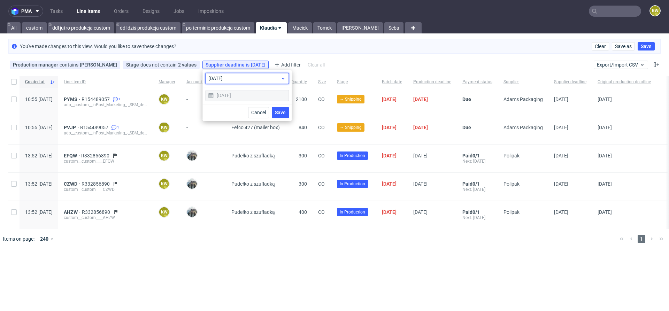
click at [227, 80] on span "today" at bounding box center [244, 78] width 72 height 7
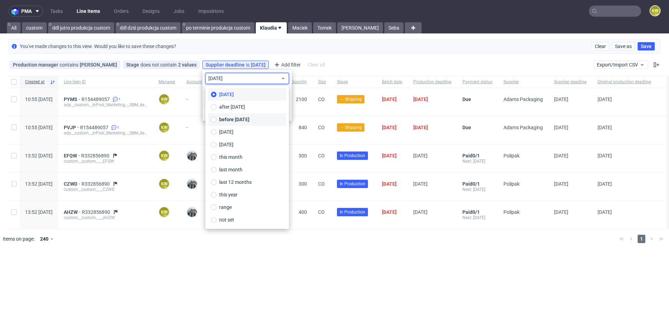
click at [233, 119] on span "before today" at bounding box center [234, 119] width 30 height 7
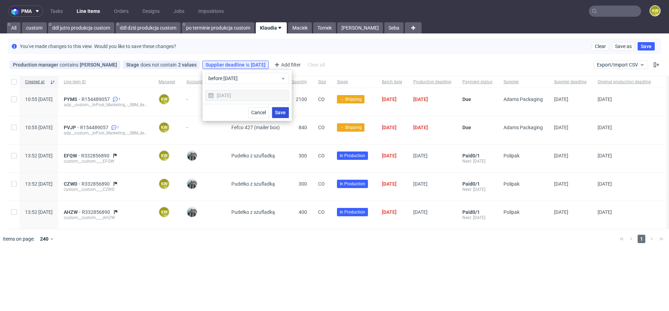
click at [279, 113] on span "Save" at bounding box center [280, 112] width 11 height 5
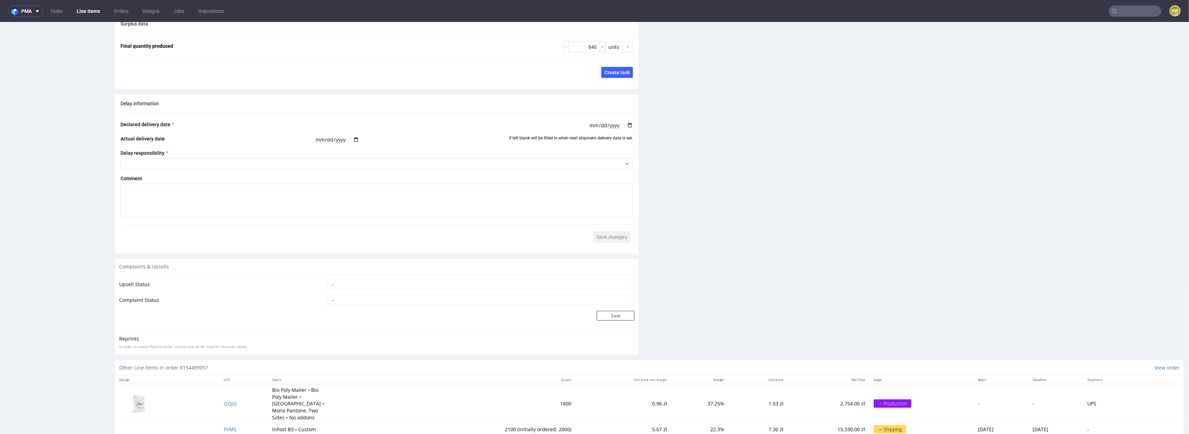
scroll to position [1091, 0]
